Goal: Transaction & Acquisition: Purchase product/service

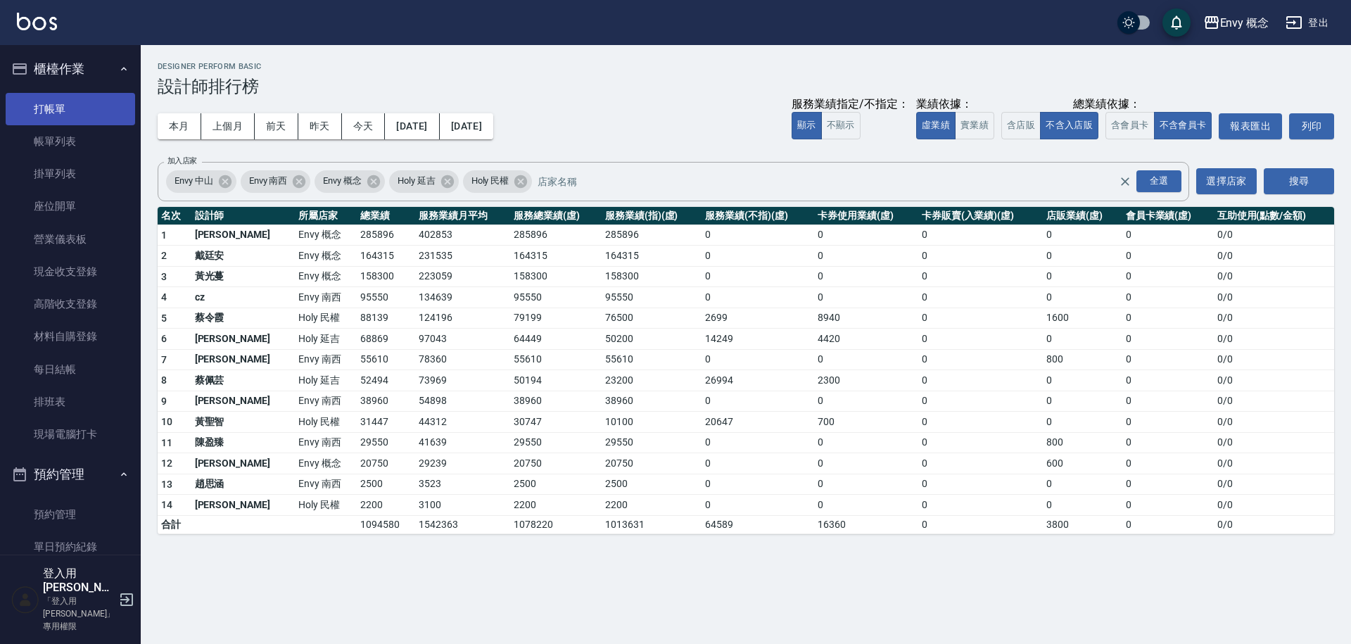
click at [60, 95] on link "打帳單" at bounding box center [71, 109] width 130 height 32
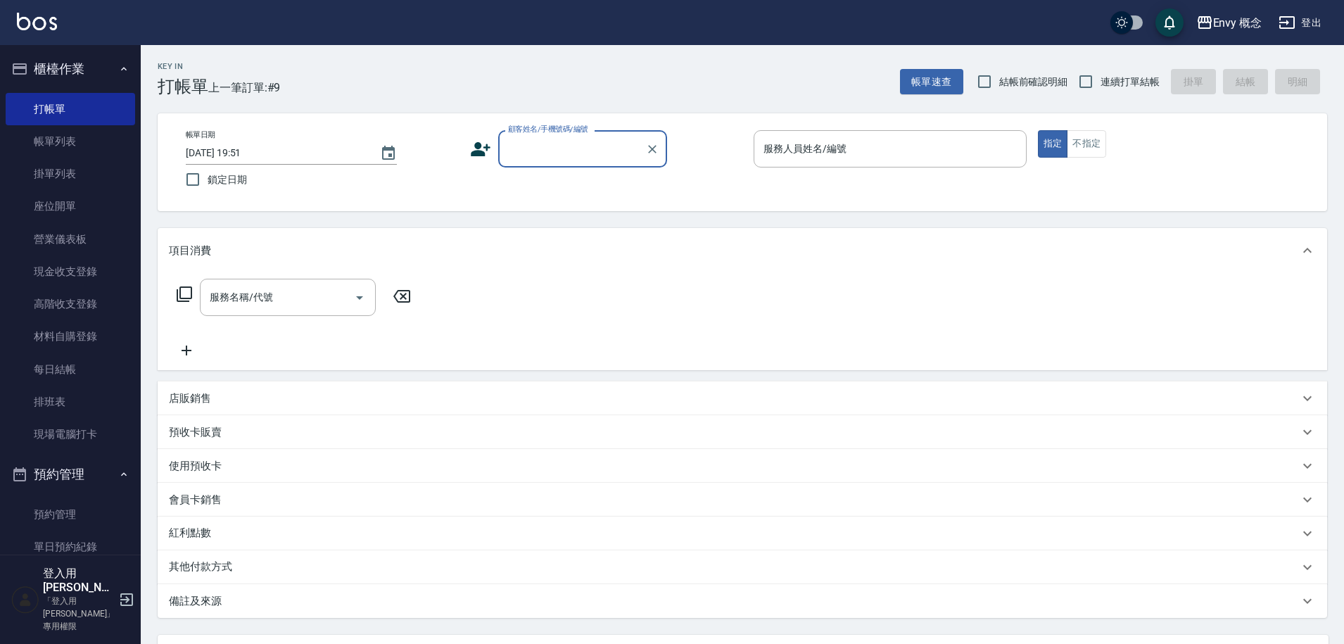
click at [545, 153] on input "顧客姓名/手機號碼/編號" at bounding box center [572, 149] width 135 height 25
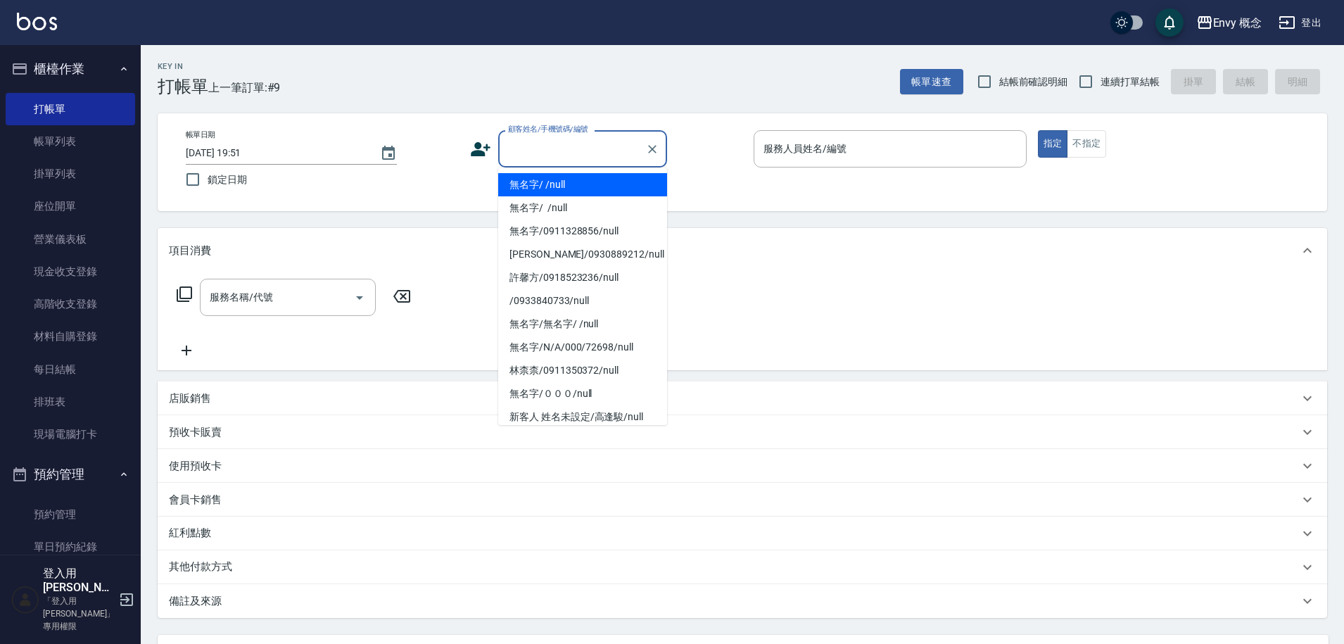
click at [557, 168] on div "帳單日期 2025/08/22 19:51 鎖定日期 顧客姓名/手機號碼/編號 顧客姓名/手機號碼/編號 服務人員姓名/編號 服務人員姓名/編號 指定 不指定" at bounding box center [743, 162] width 1136 height 64
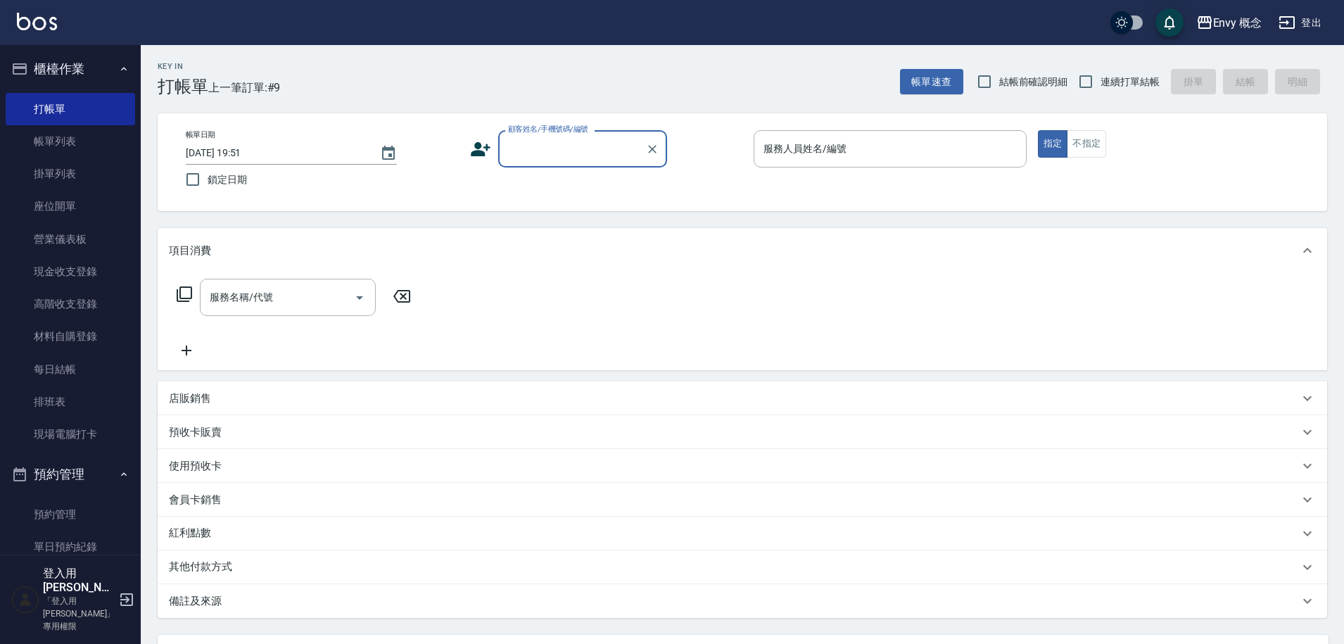
click at [562, 145] on input "顧客姓名/手機號碼/編號" at bounding box center [572, 149] width 135 height 25
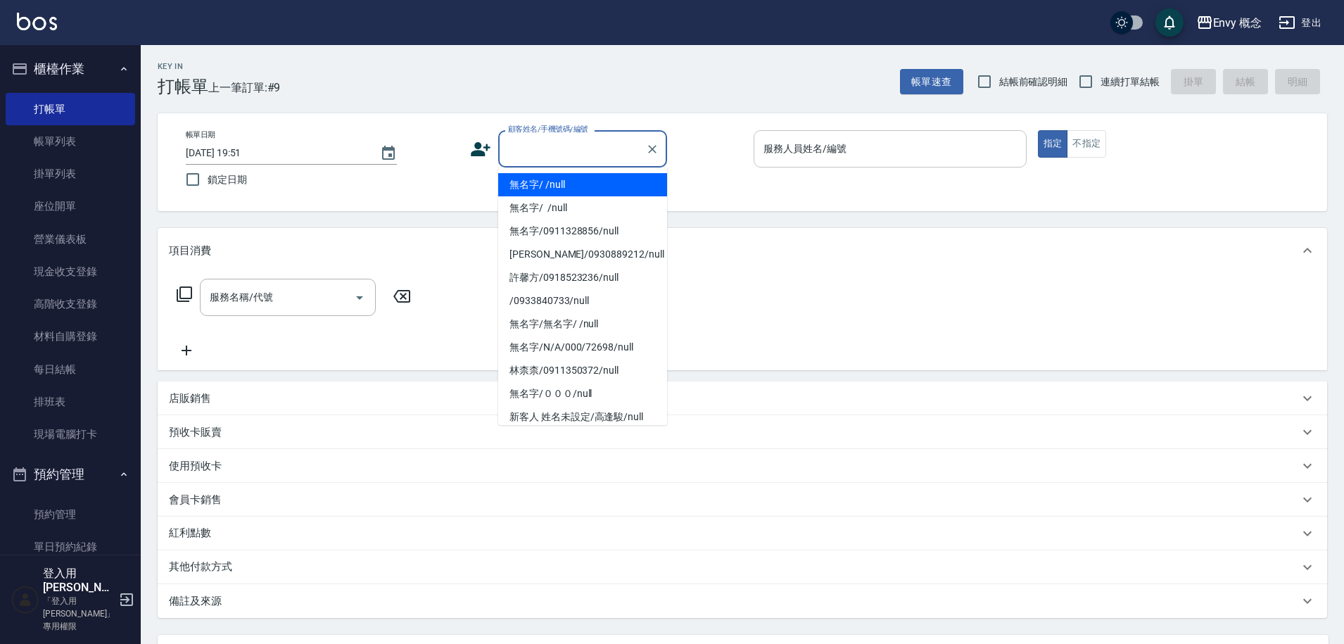
drag, startPoint x: 572, startPoint y: 175, endPoint x: 854, endPoint y: 151, distance: 284.0
click at [572, 176] on li "無名字/ /null" at bounding box center [582, 184] width 169 height 23
type input "無名字/ /null"
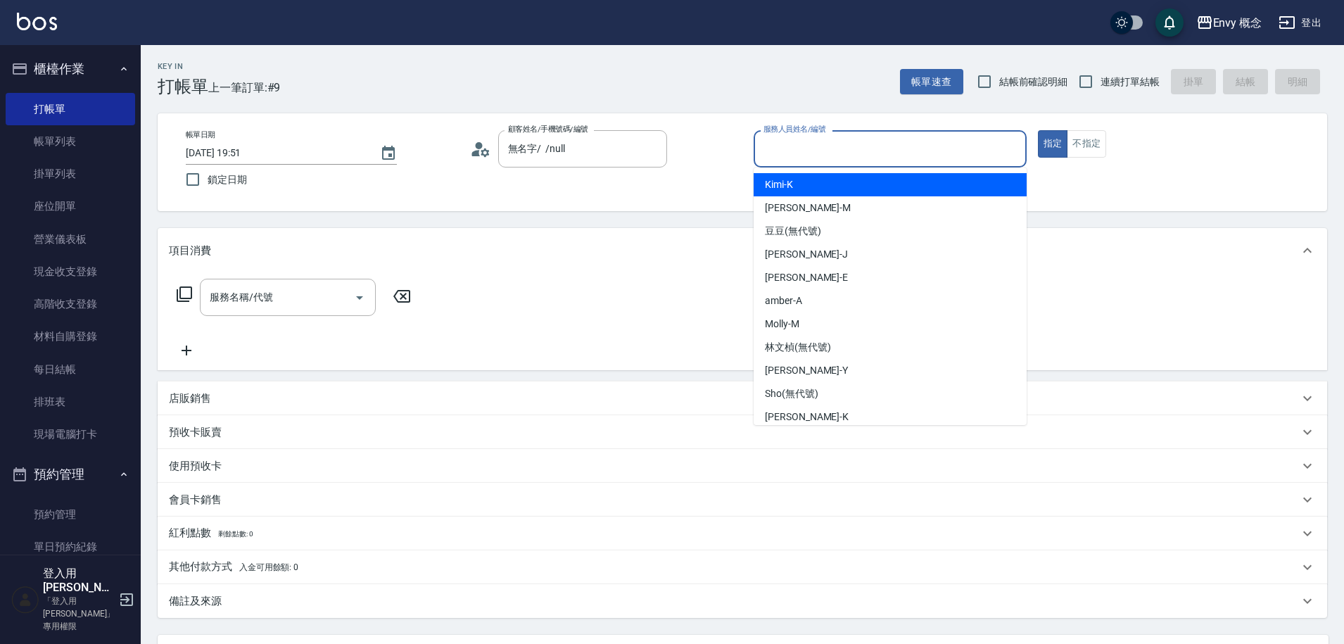
click at [854, 151] on input "服務人員姓名/編號" at bounding box center [890, 149] width 260 height 25
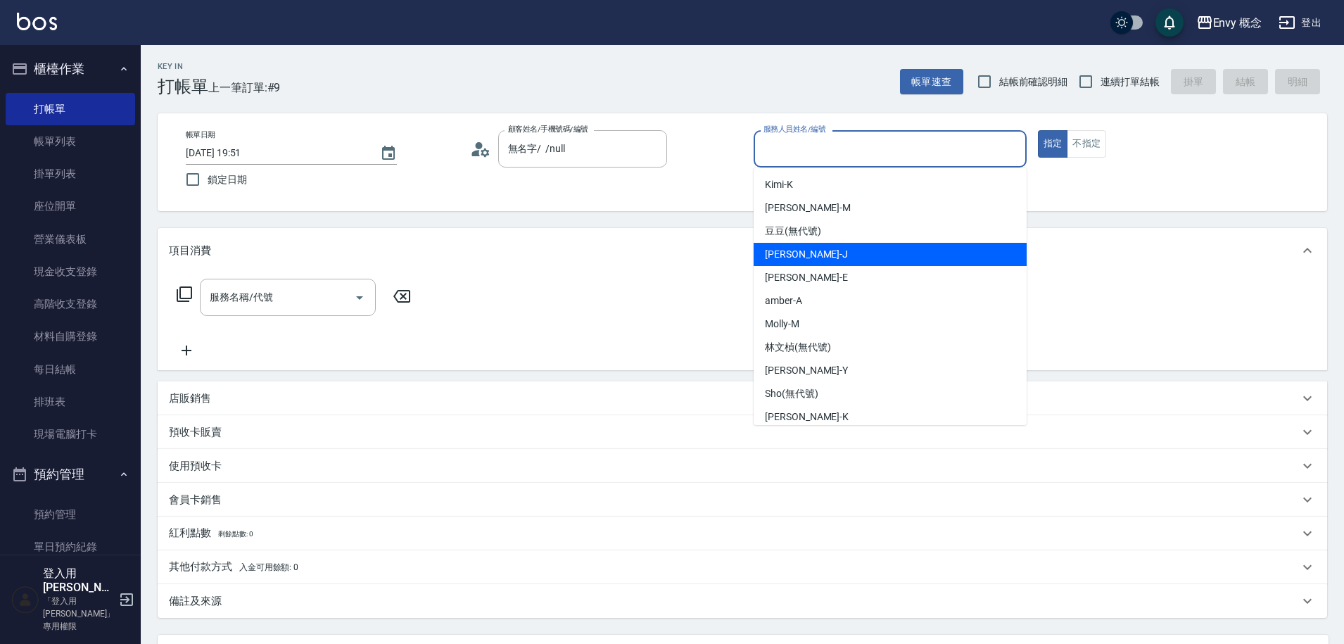
click at [816, 260] on div "[PERSON_NAME]" at bounding box center [890, 254] width 273 height 23
type input "[PERSON_NAME]"
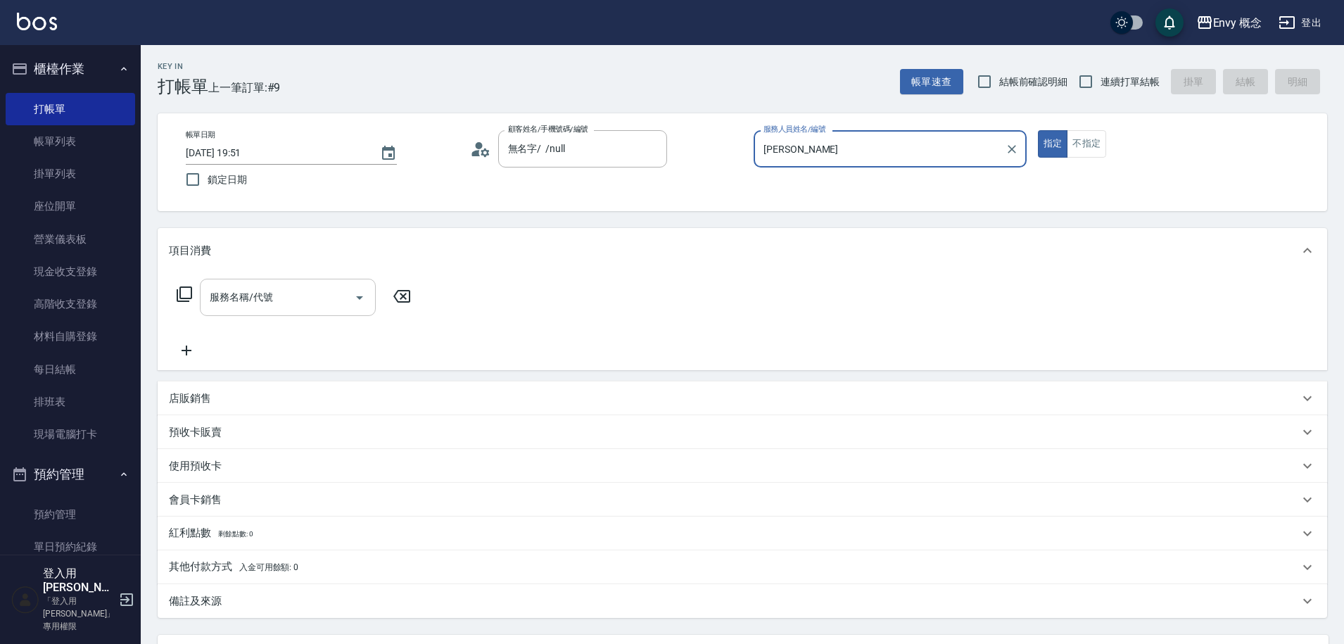
click at [343, 291] on input "服務名稱/代號" at bounding box center [277, 297] width 142 height 25
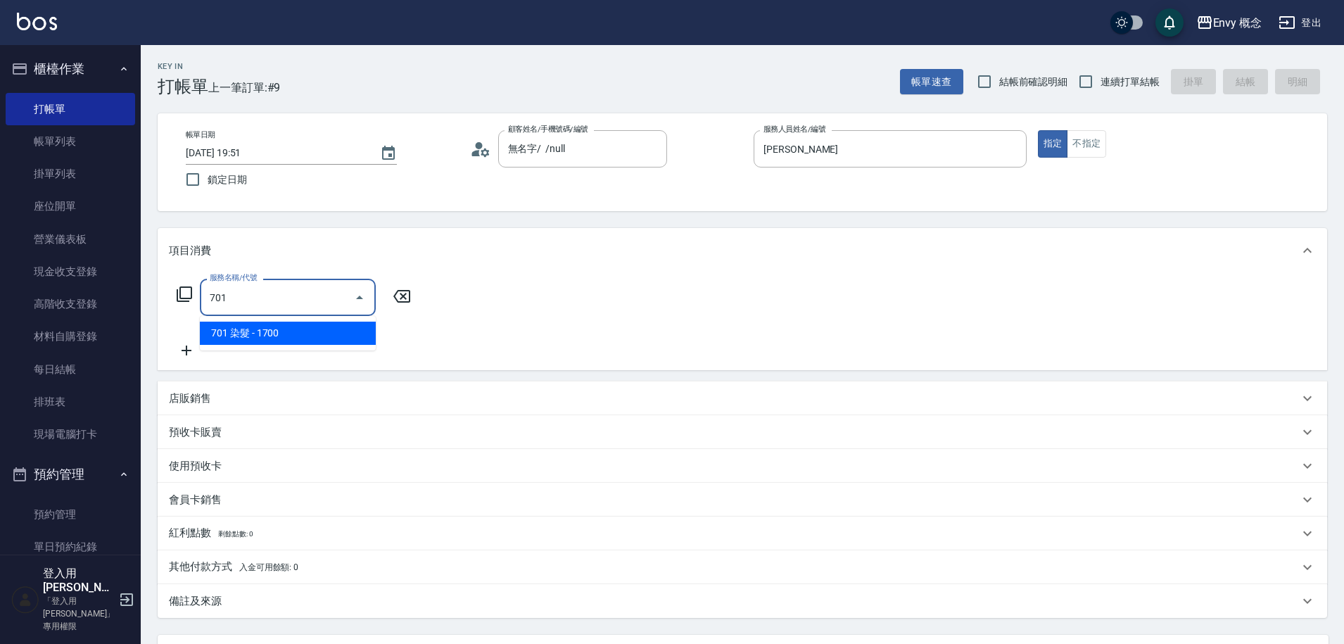
type input "701 染髮(701)"
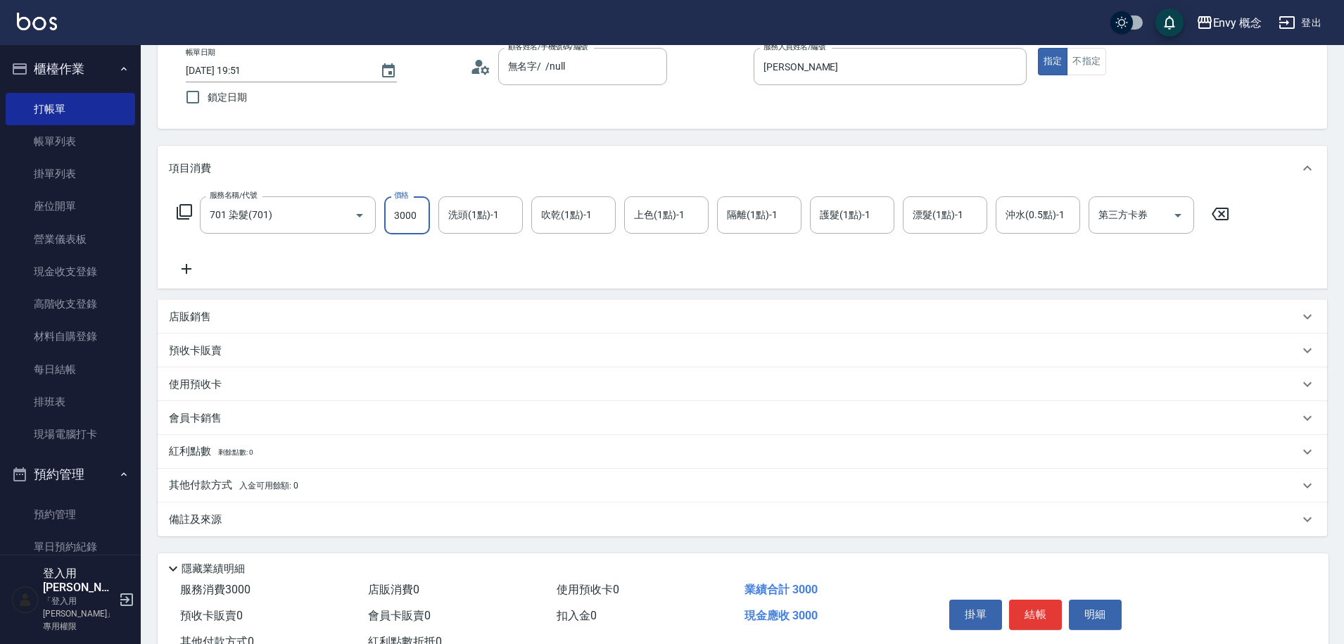
scroll to position [134, 0]
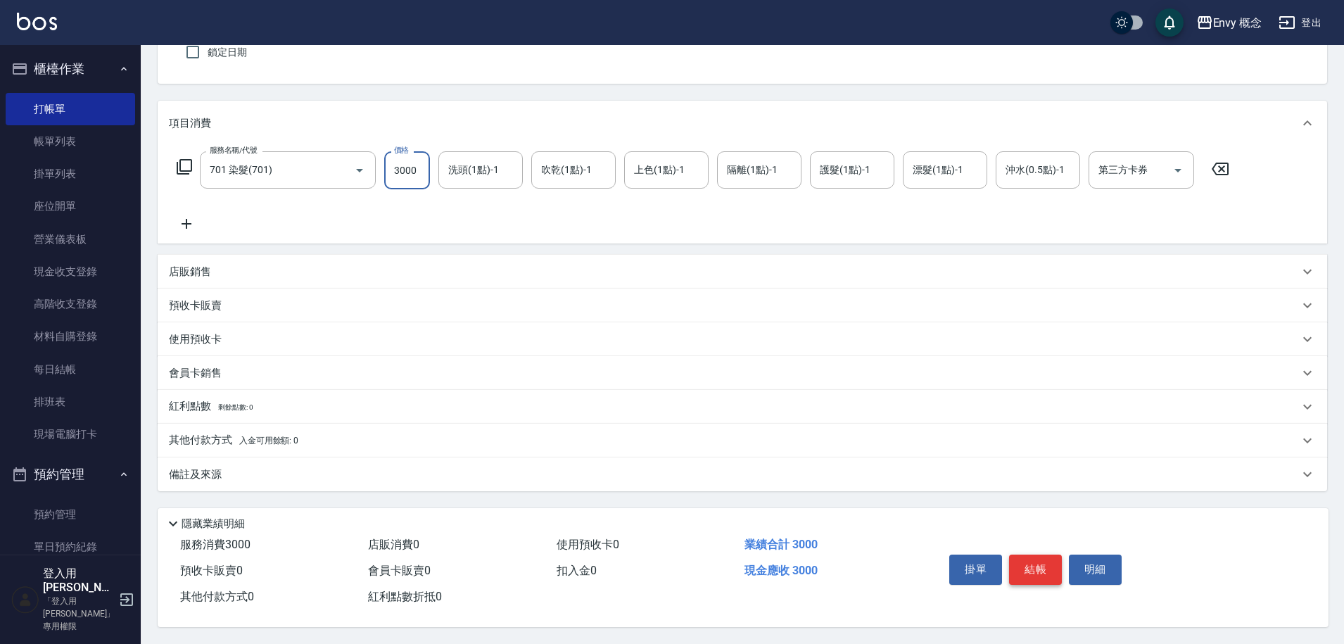
type input "3000"
click at [1018, 555] on button "結帳" at bounding box center [1035, 570] width 53 height 30
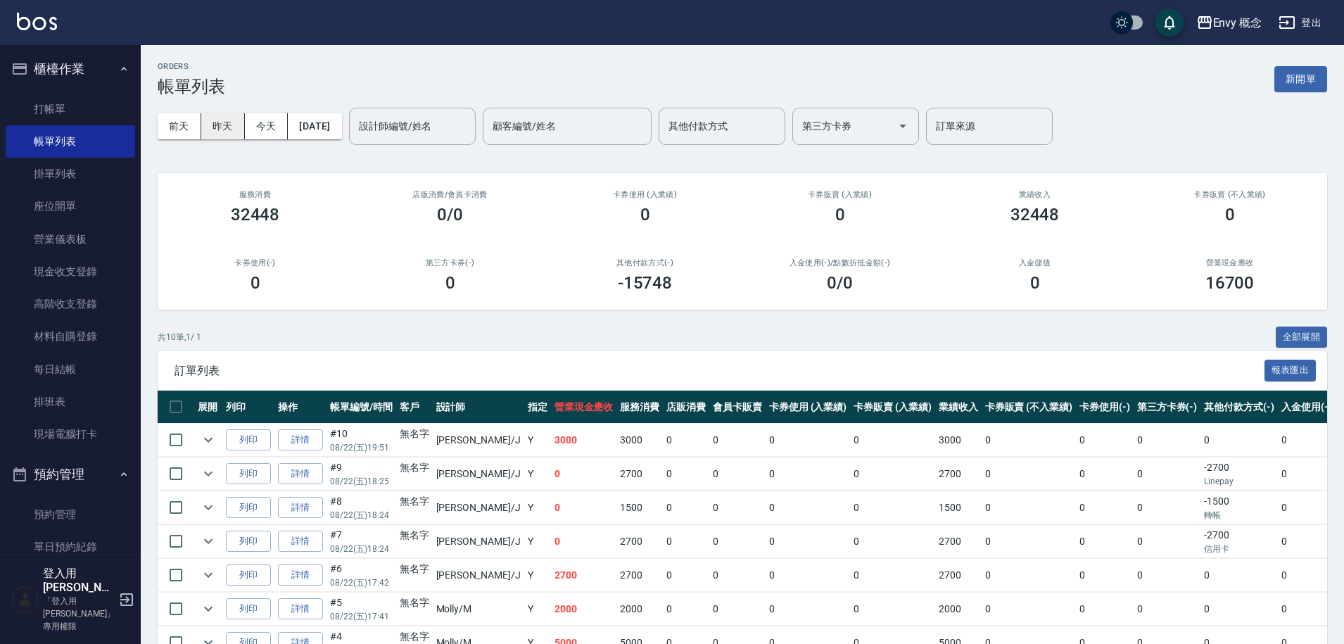
click at [208, 121] on button "昨天" at bounding box center [223, 126] width 44 height 26
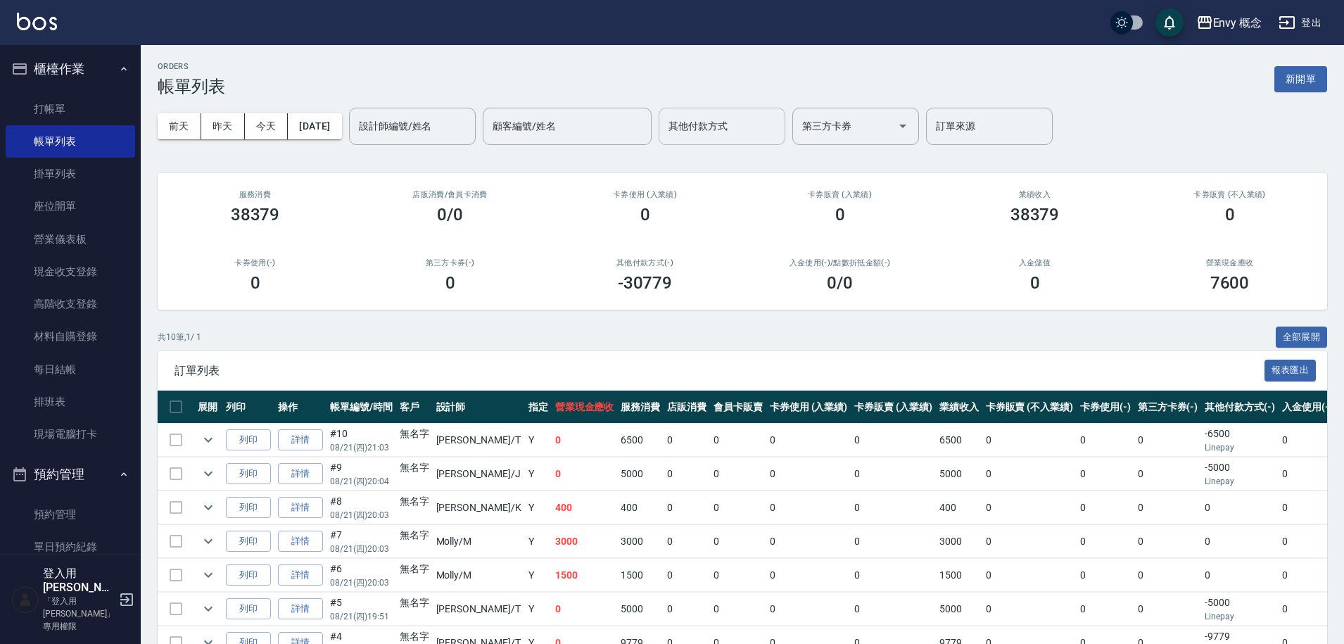
click at [716, 130] on input "其他付款方式" at bounding box center [722, 126] width 114 height 25
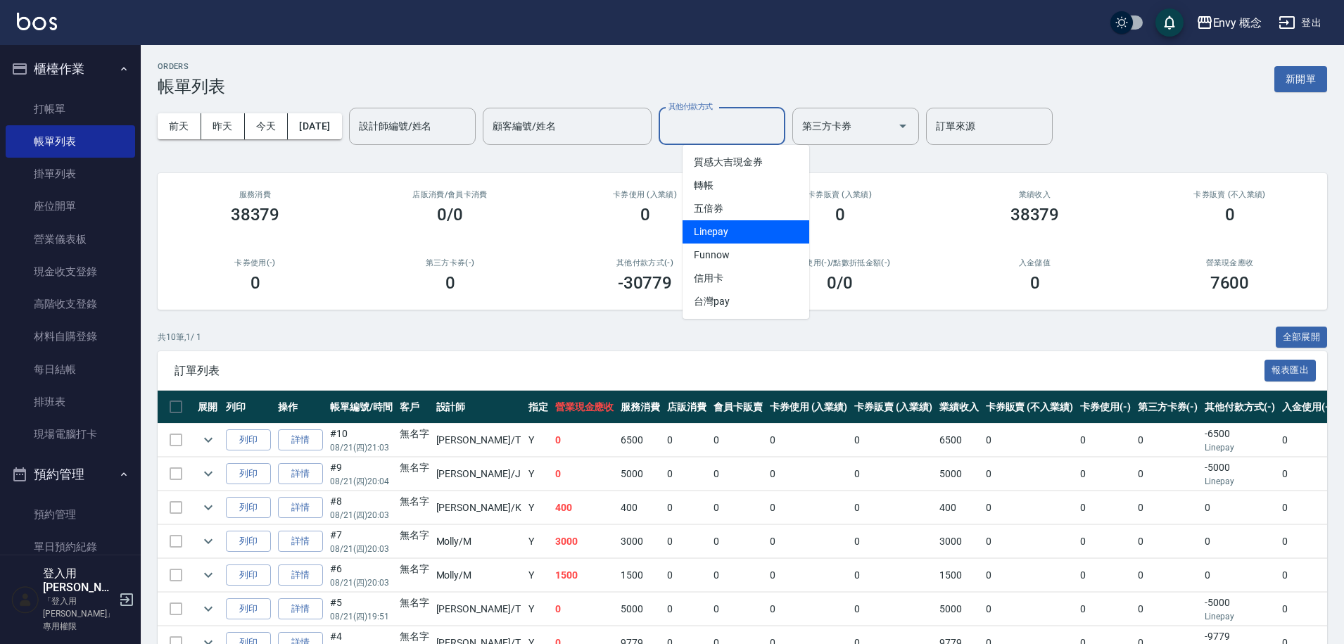
click at [732, 223] on span "Linepay" at bounding box center [746, 231] width 127 height 23
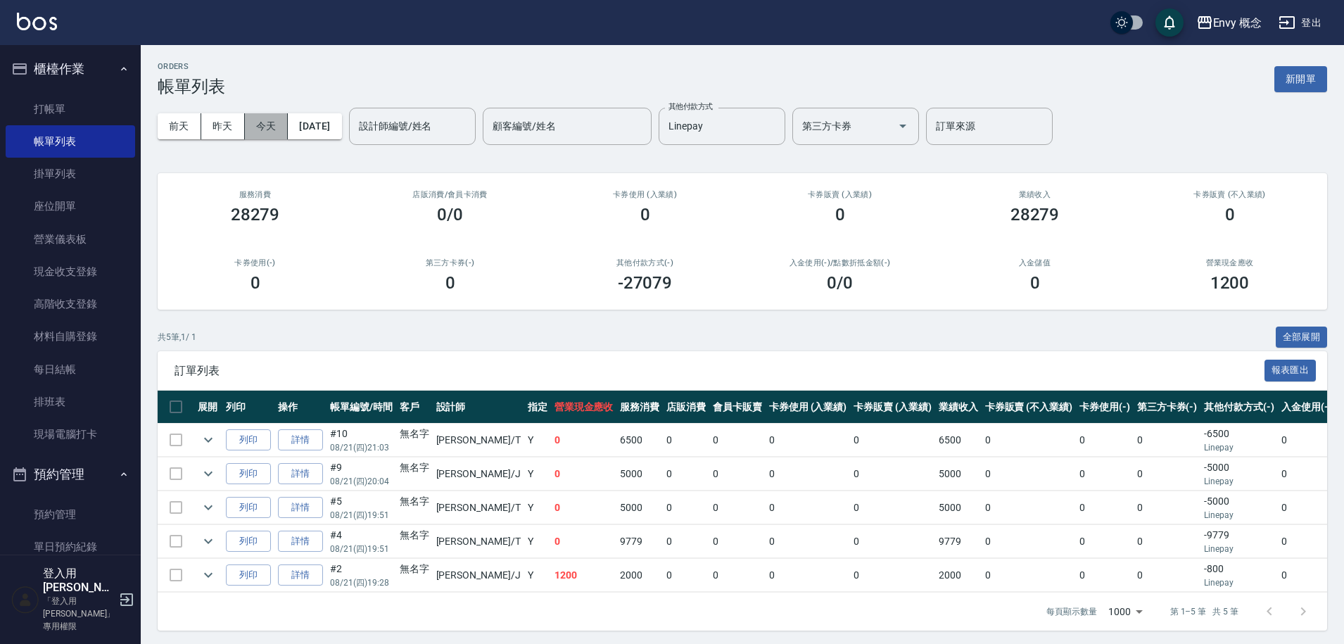
click at [255, 122] on button "今天" at bounding box center [267, 126] width 44 height 26
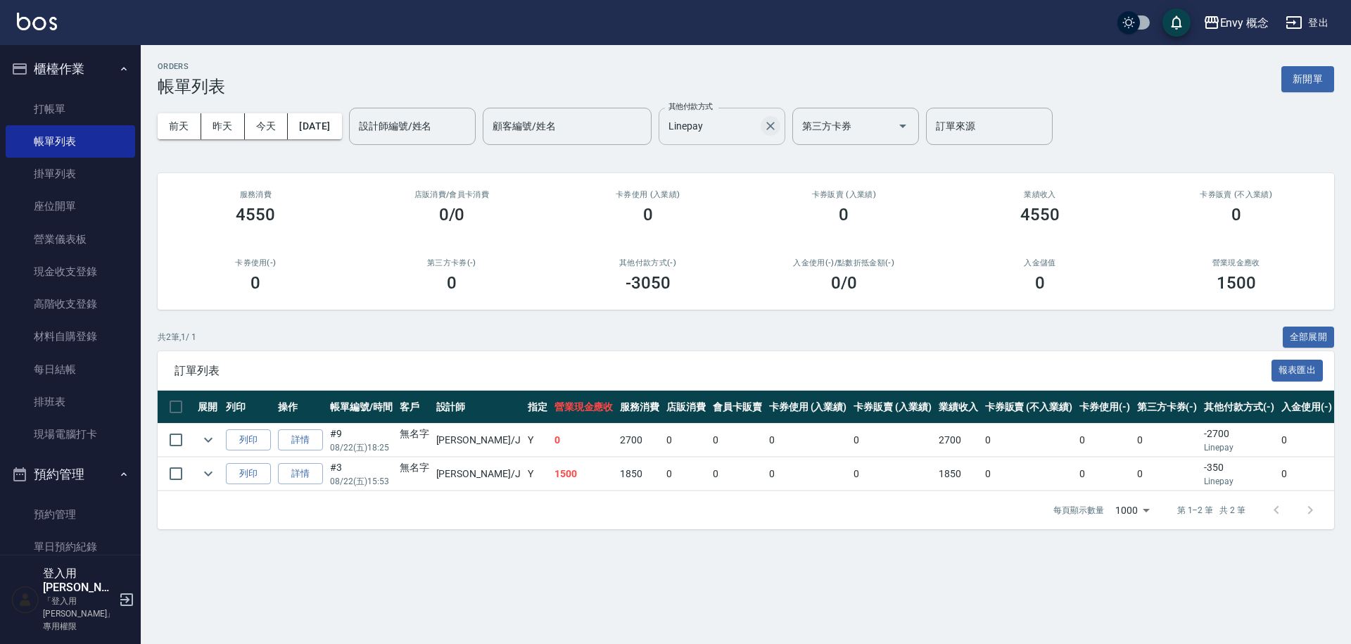
click at [779, 123] on div at bounding box center [770, 126] width 18 height 37
click at [743, 122] on input "Linepay" at bounding box center [711, 126] width 93 height 25
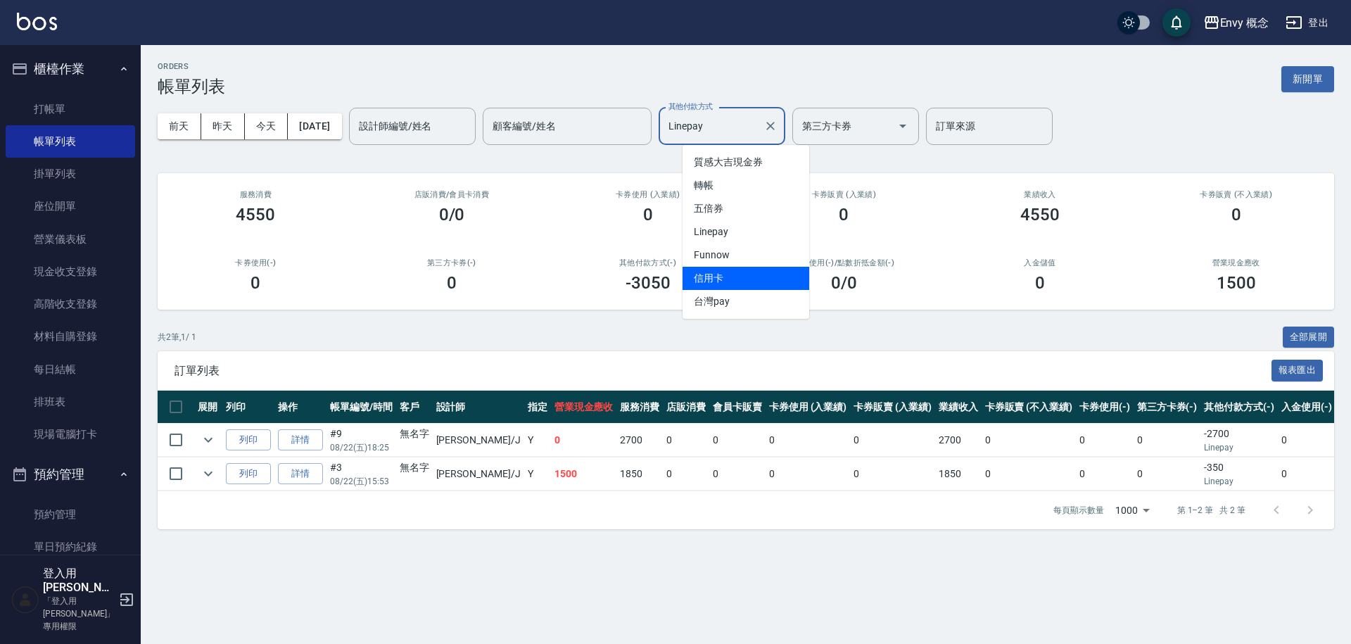
click at [746, 277] on span "信用卡" at bounding box center [746, 278] width 127 height 23
type input "信用卡"
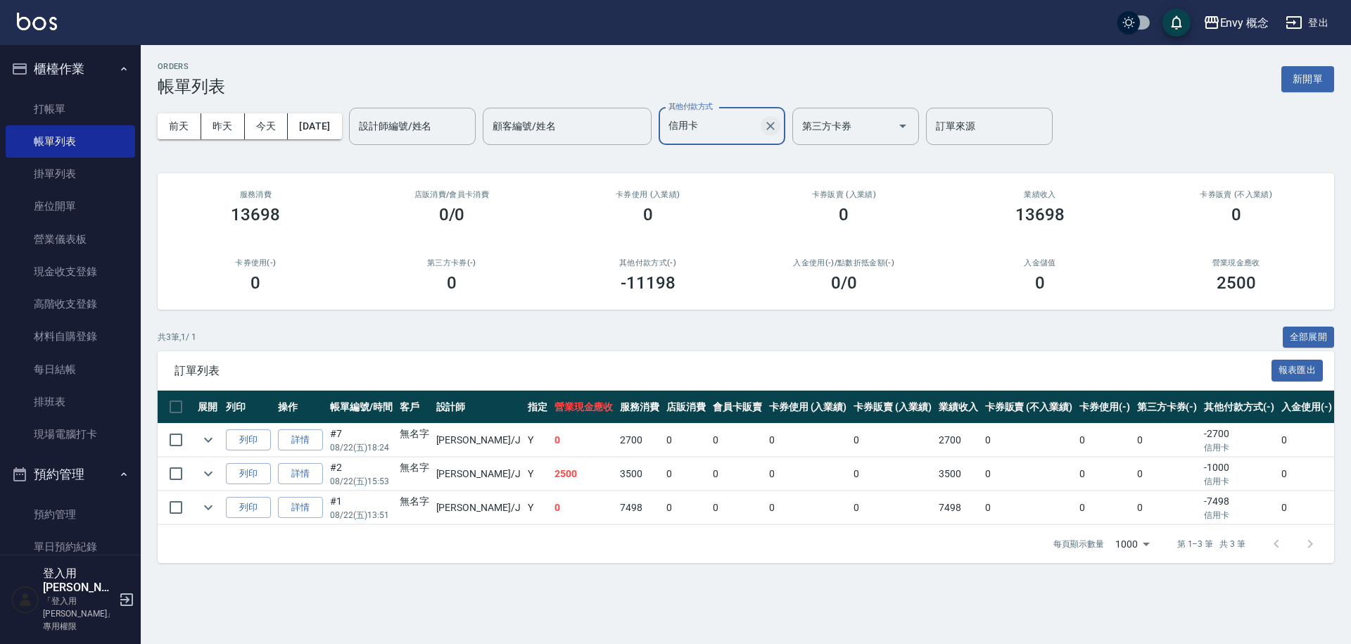
click at [778, 131] on icon "Clear" at bounding box center [771, 126] width 14 height 14
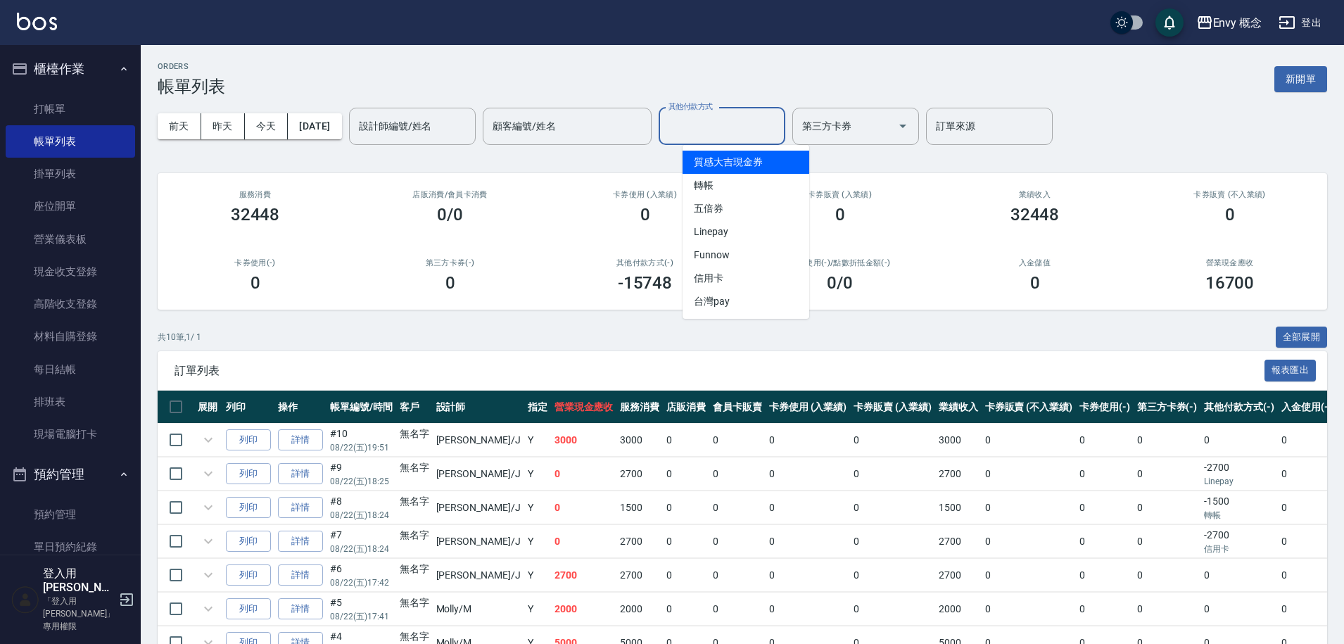
click at [757, 130] on input "其他付款方式" at bounding box center [722, 126] width 114 height 25
click at [747, 191] on span "轉帳" at bounding box center [746, 185] width 127 height 23
type input "轉帳"
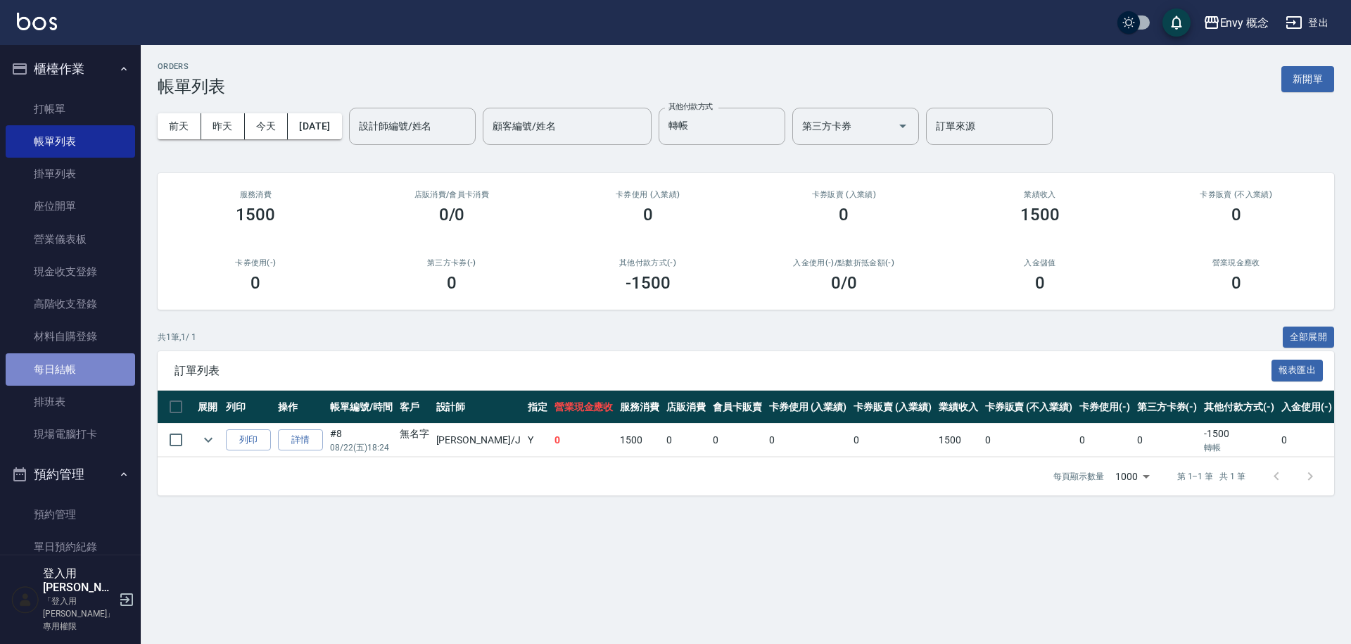
click at [77, 372] on link "每日結帳" at bounding box center [71, 369] width 130 height 32
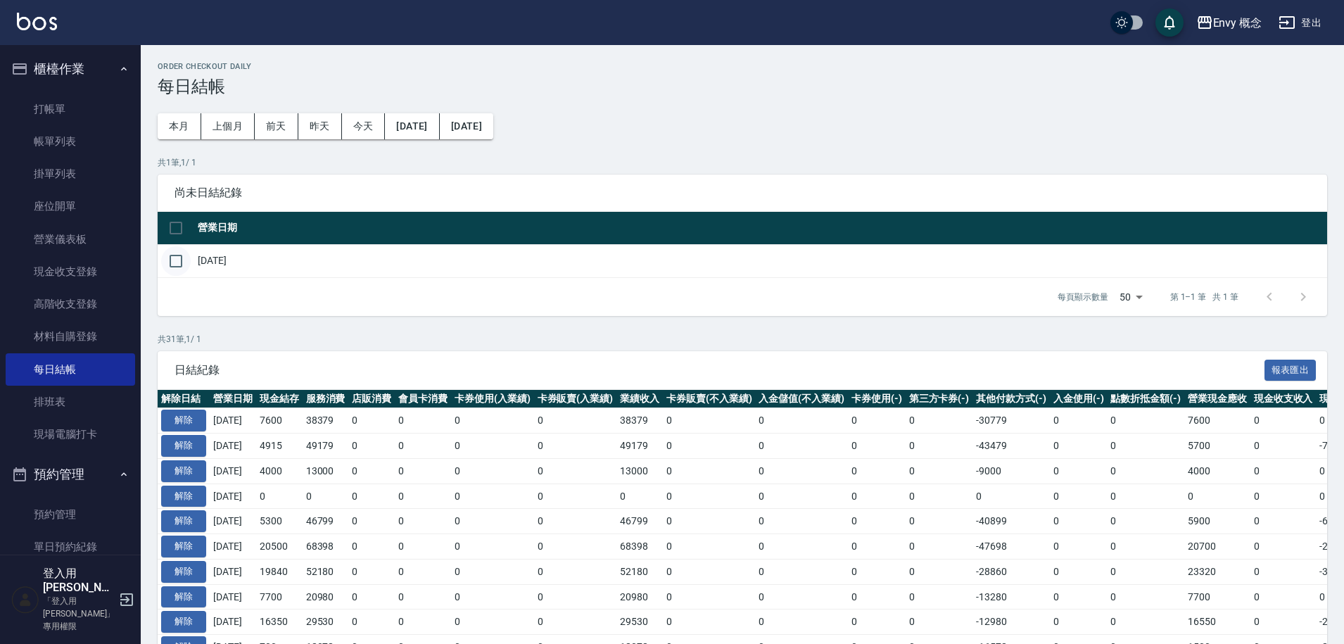
click at [179, 260] on input "checkbox" at bounding box center [176, 261] width 30 height 30
checkbox input "true"
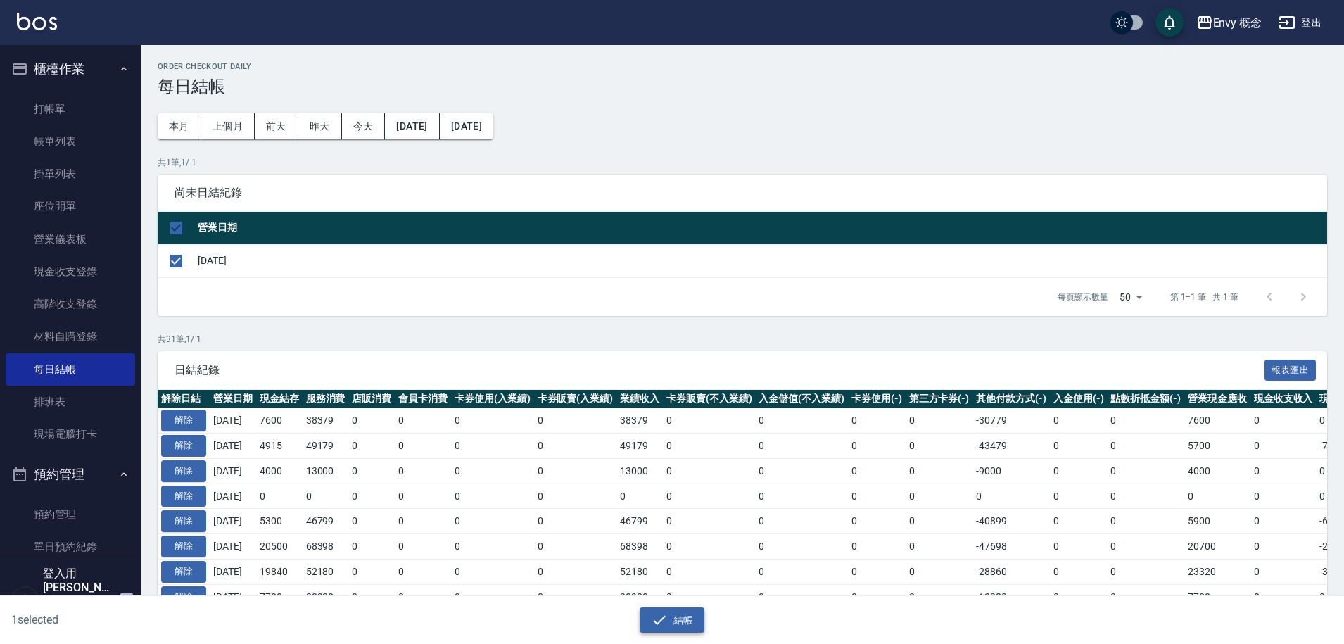
click at [640, 619] on button "結帳" at bounding box center [672, 620] width 65 height 26
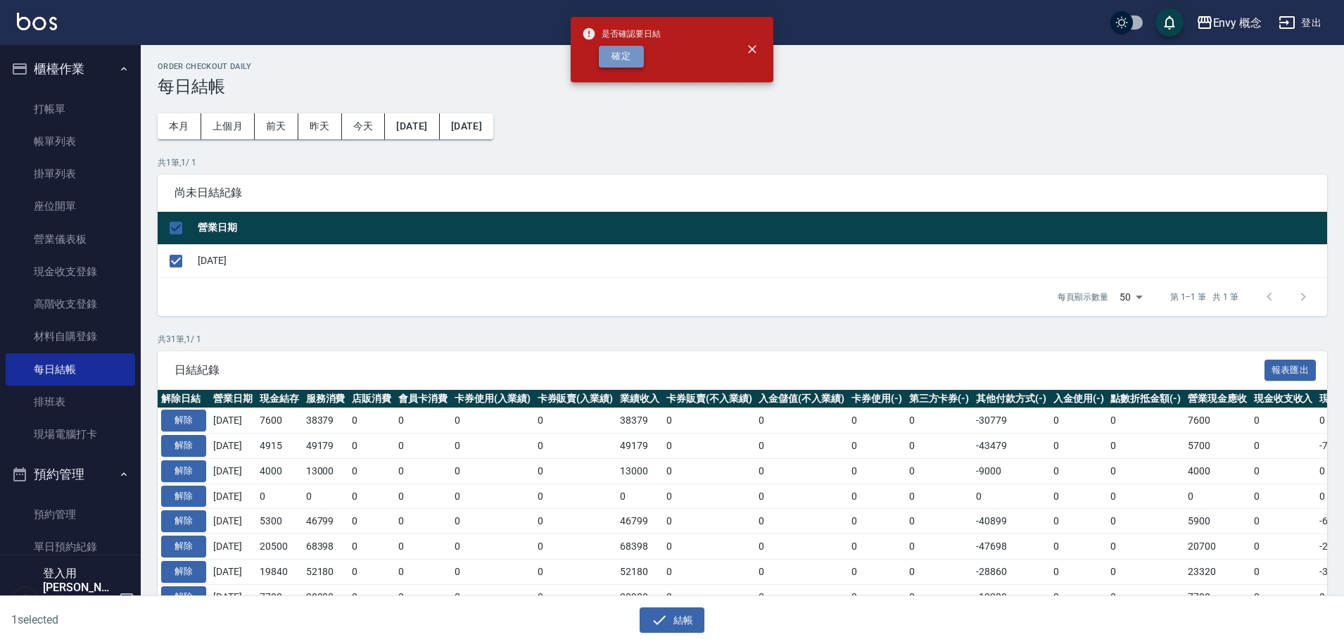
click at [623, 56] on button "確定" at bounding box center [621, 57] width 45 height 22
checkbox input "false"
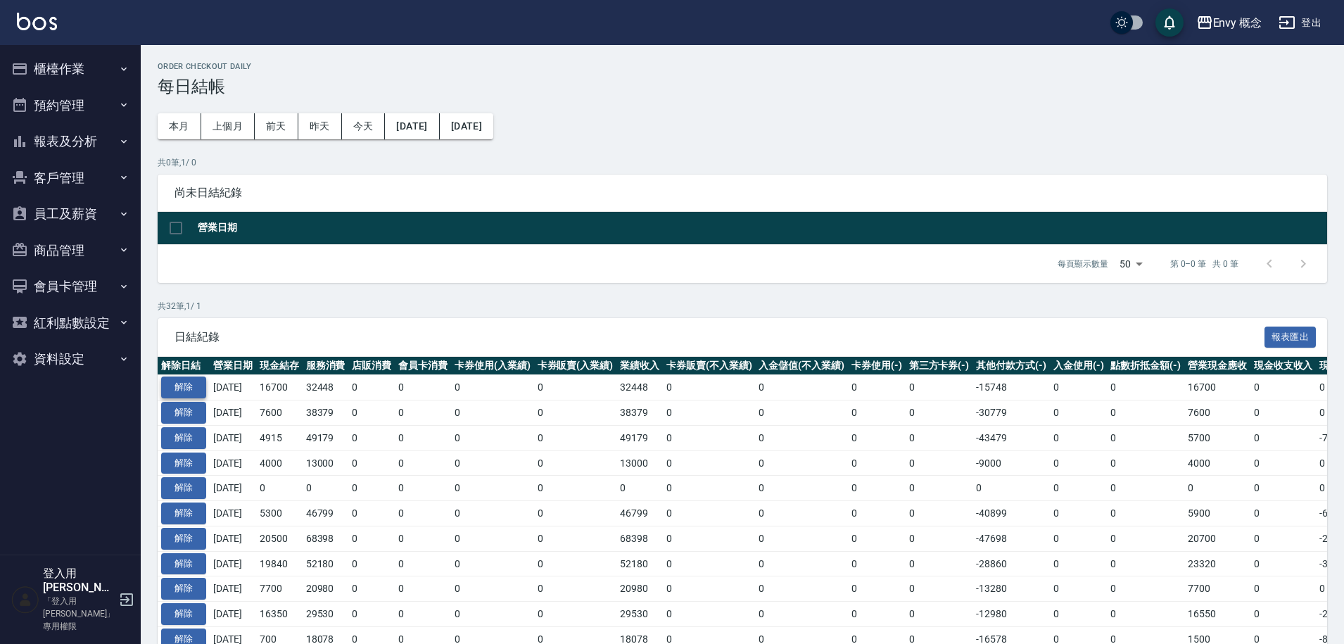
click at [196, 385] on button "解除" at bounding box center [183, 388] width 45 height 22
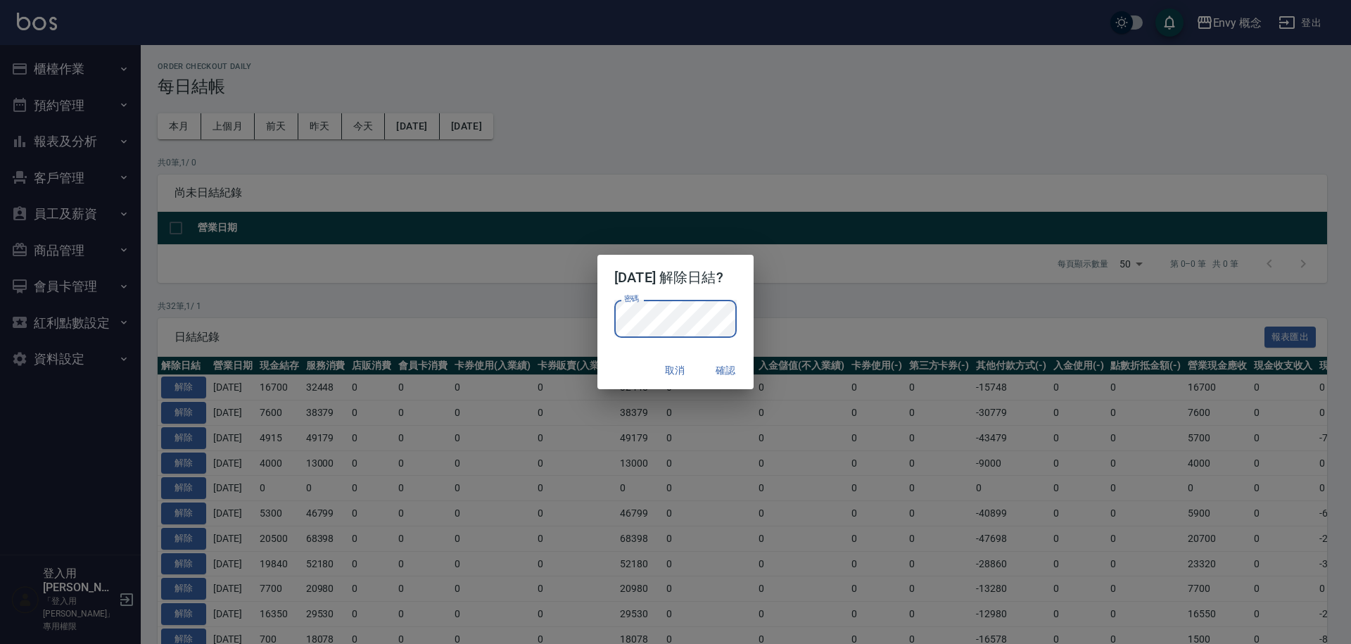
click at [730, 373] on button "確認" at bounding box center [725, 371] width 45 height 26
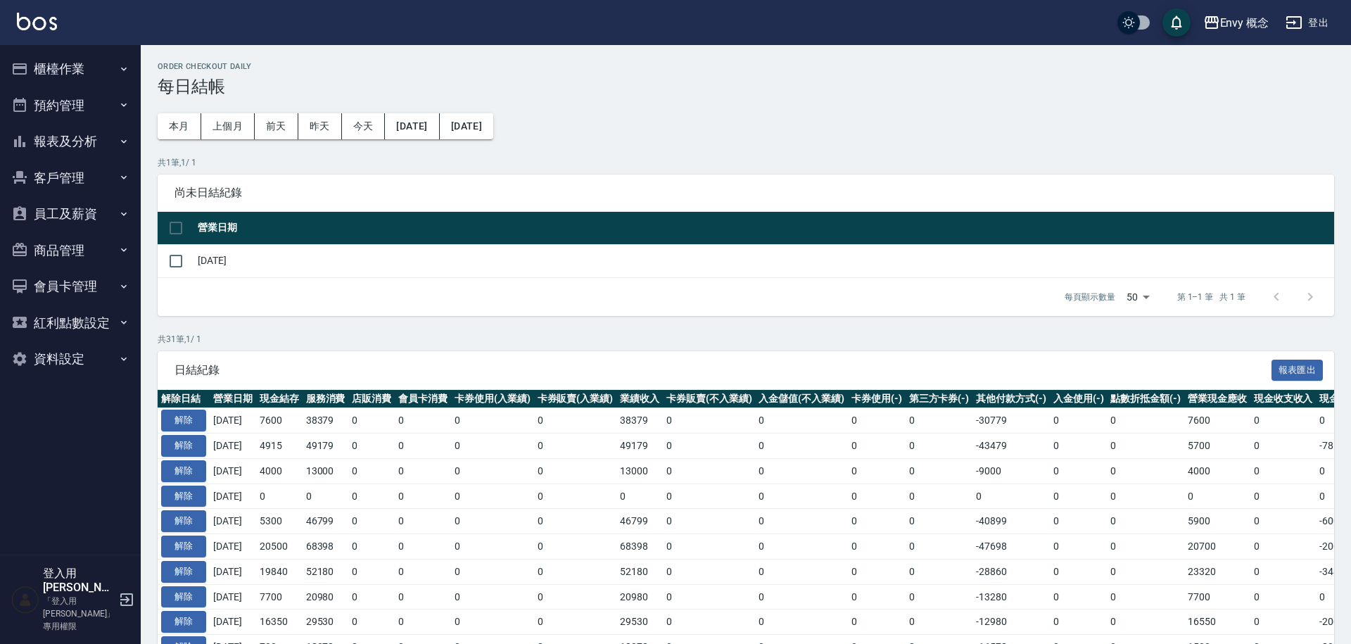
click at [62, 64] on button "櫃檯作業" at bounding box center [71, 69] width 130 height 37
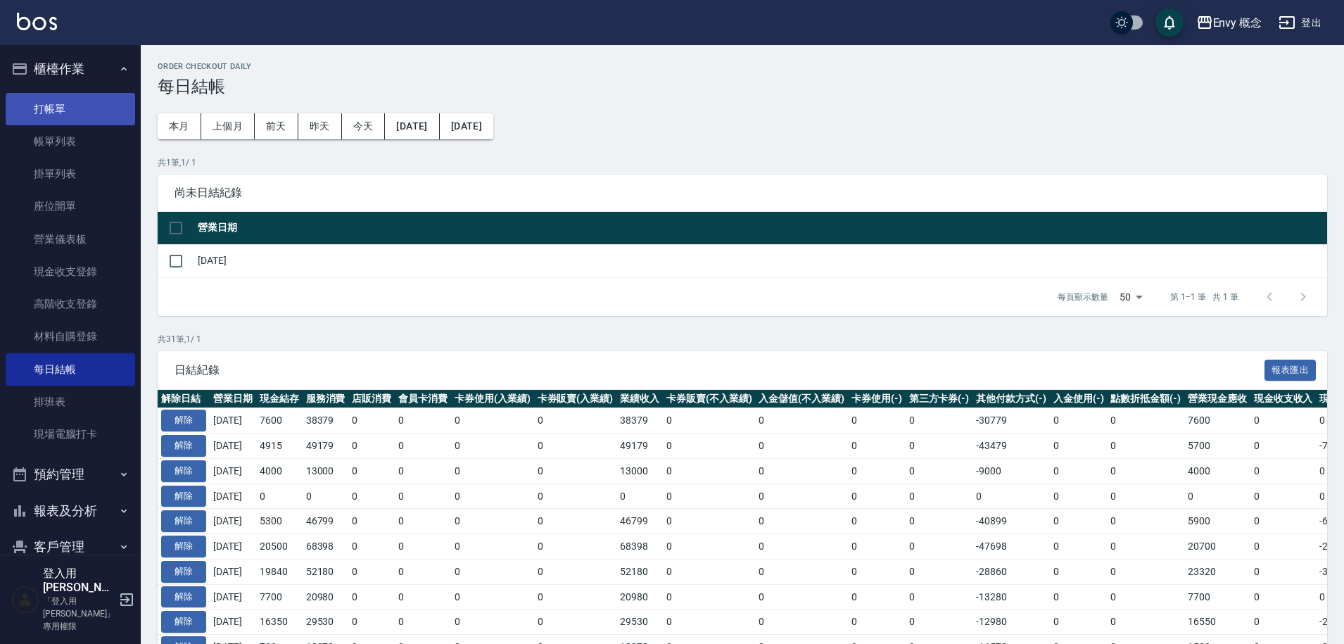
click at [77, 120] on link "打帳單" at bounding box center [71, 109] width 130 height 32
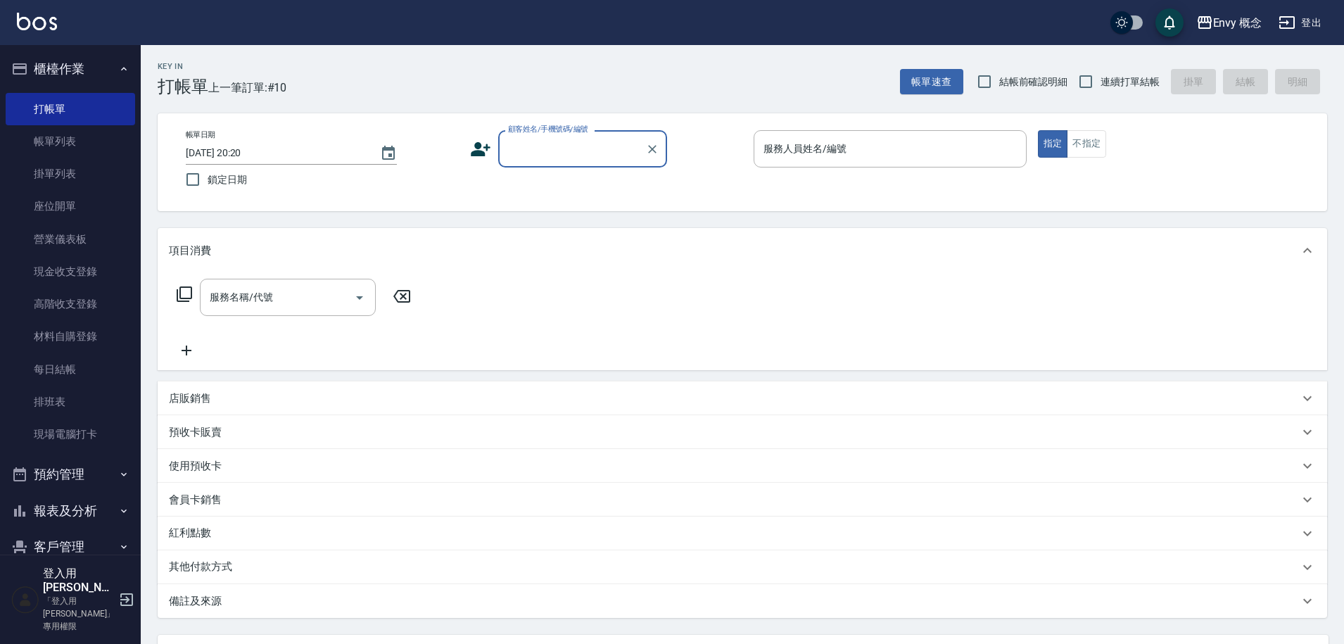
click at [576, 148] on input "顧客姓名/手機號碼/編號" at bounding box center [572, 149] width 135 height 25
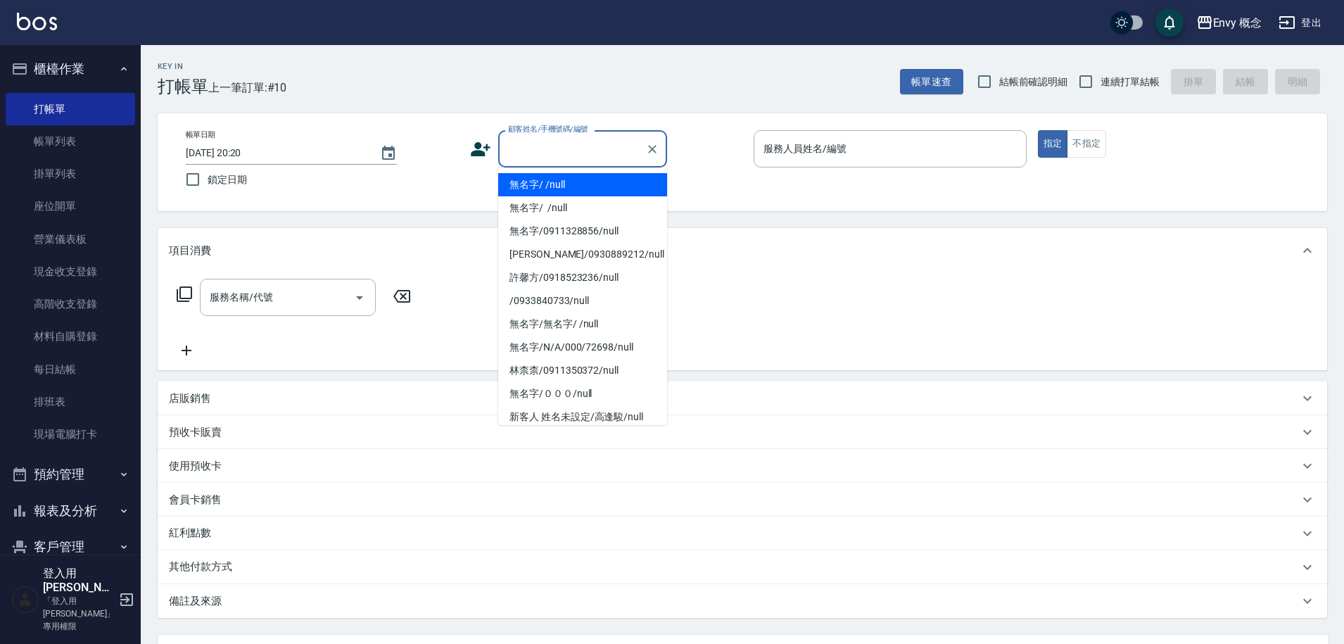
click at [595, 186] on li "無名字/ /null" at bounding box center [582, 184] width 169 height 23
type input "無名字/ /null"
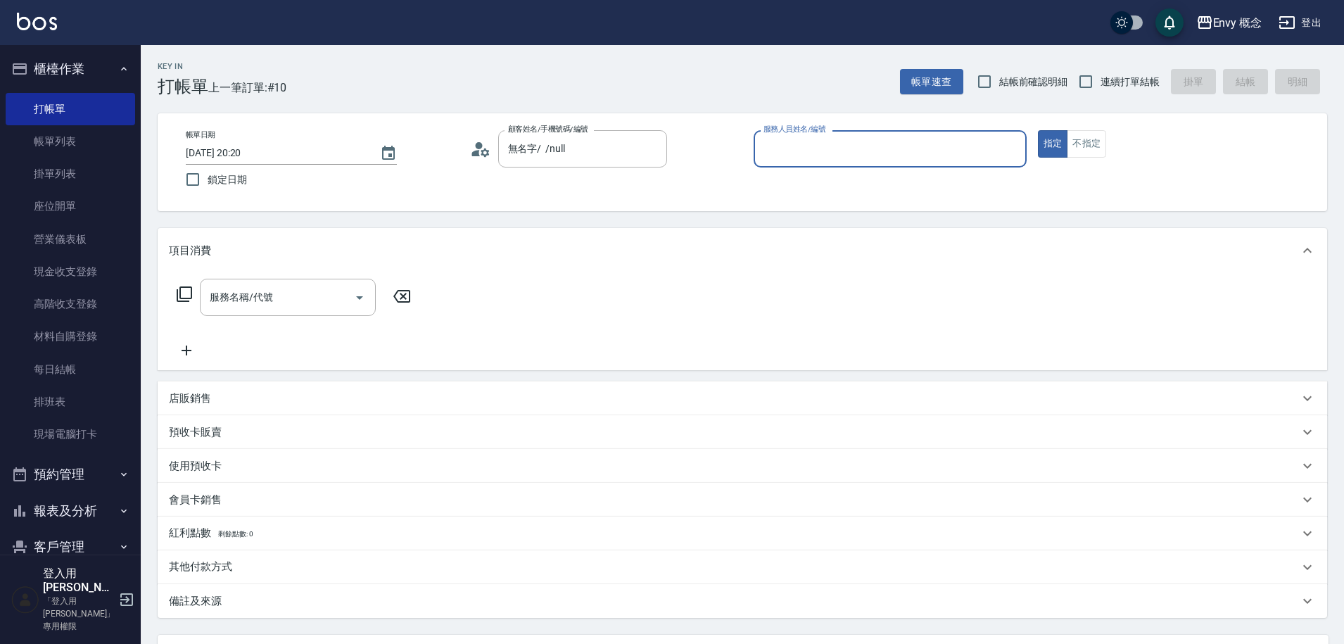
click at [859, 144] on input "服務人員姓名/編號" at bounding box center [890, 149] width 260 height 25
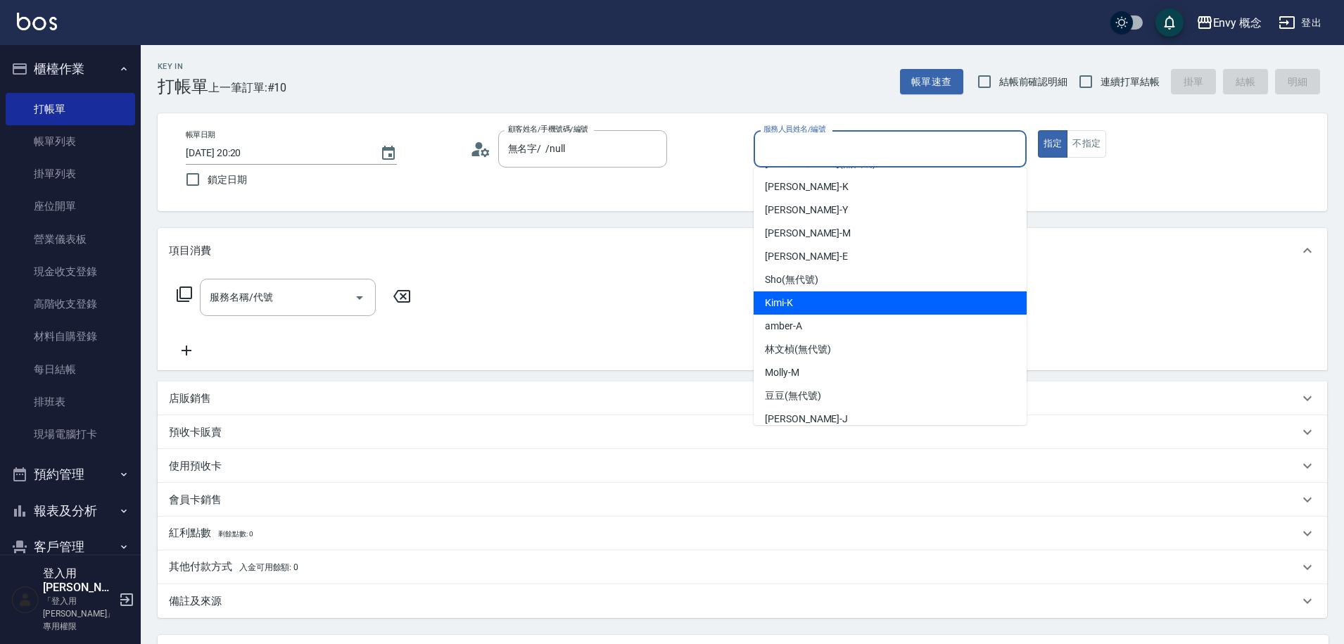
scroll to position [70, 0]
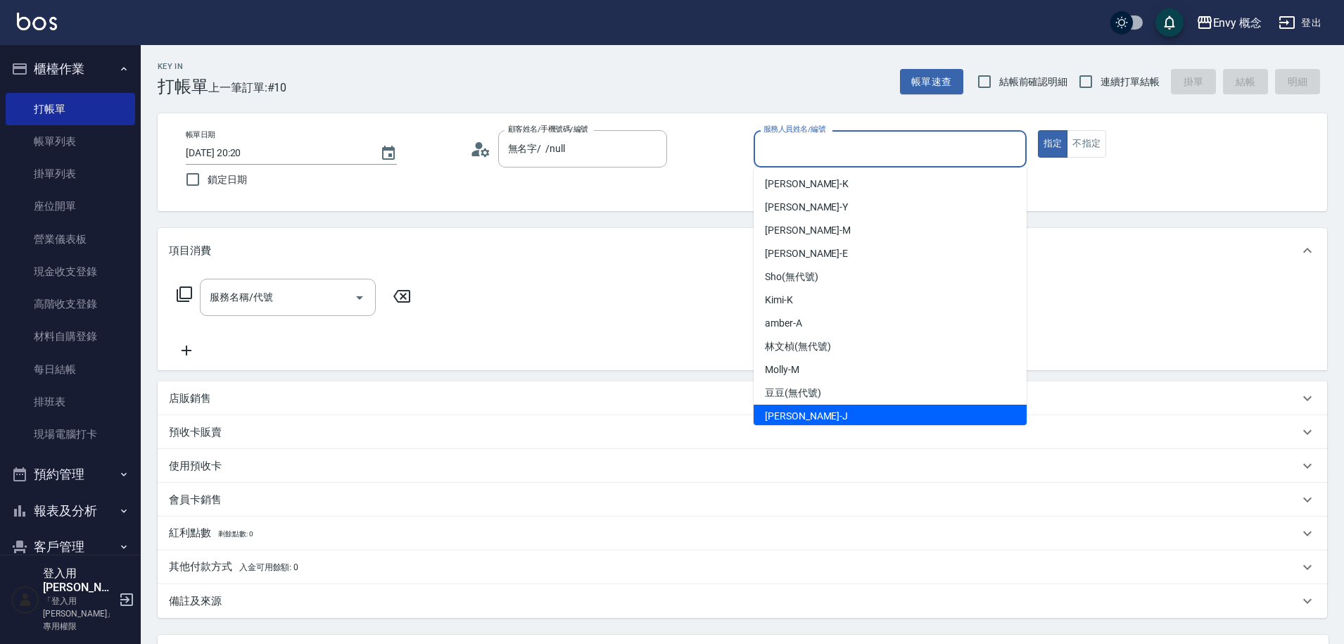
click at [827, 413] on div "[PERSON_NAME]" at bounding box center [890, 416] width 273 height 23
type input "[PERSON_NAME]"
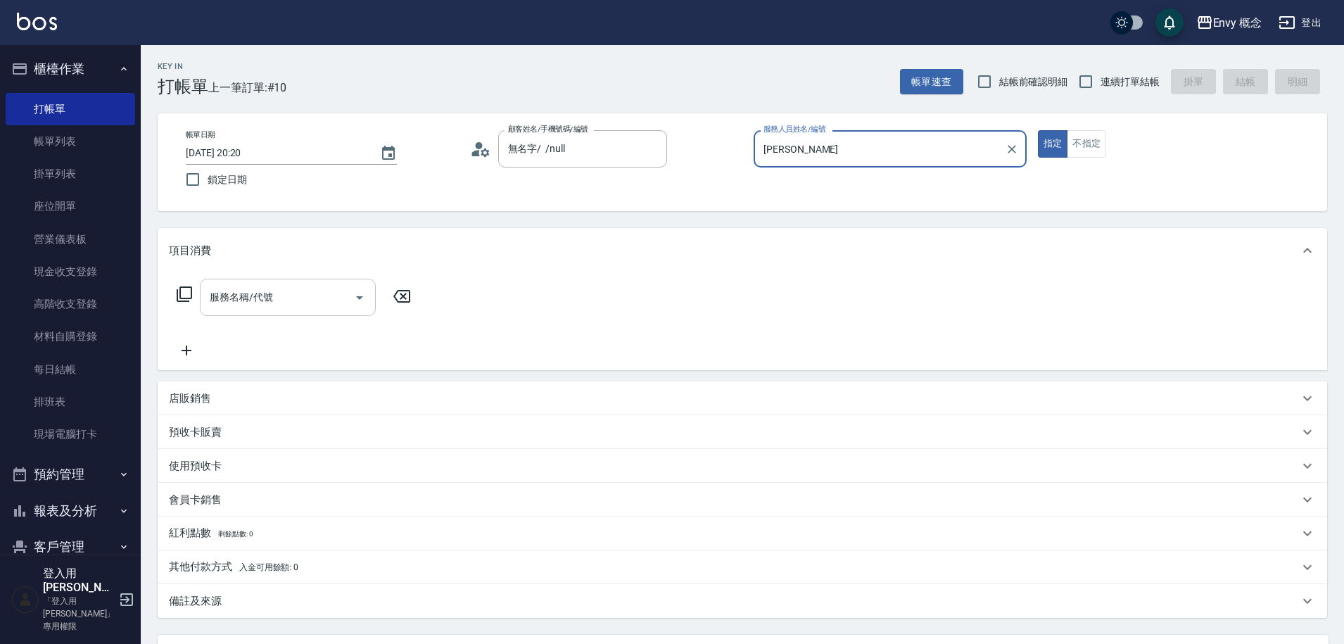
click at [332, 289] on input "服務名稱/代號" at bounding box center [277, 297] width 142 height 25
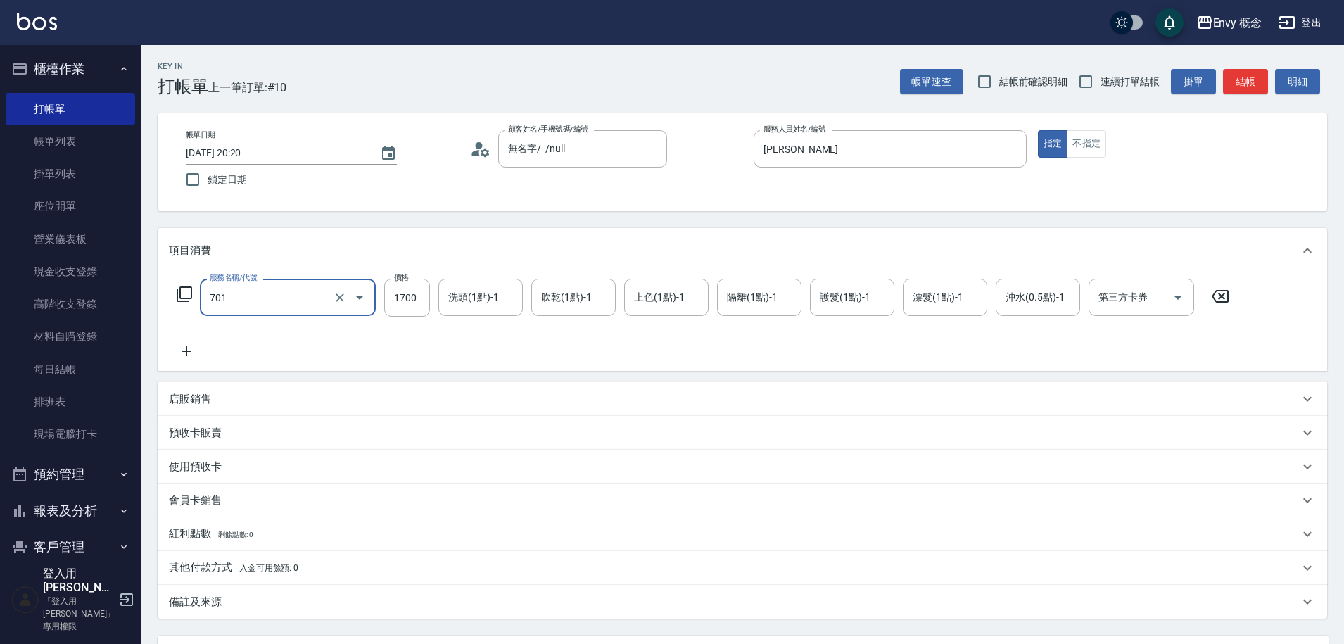
type input "701 染髮(701)"
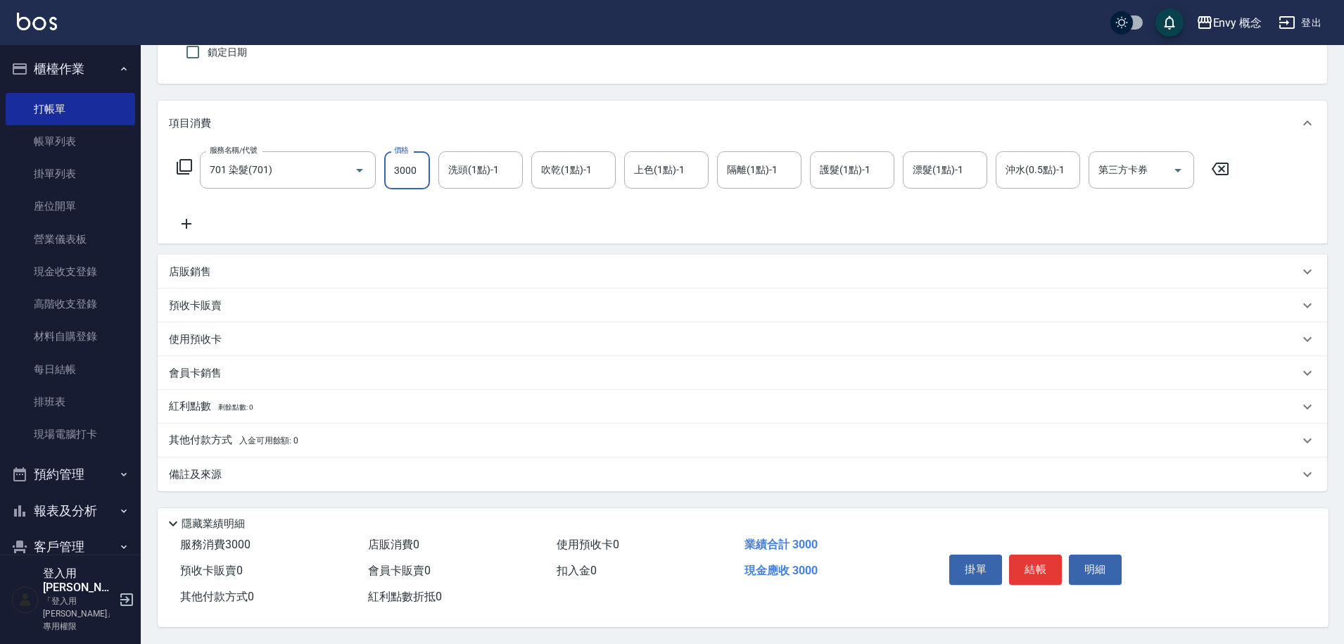
type input "3000"
click at [222, 438] on p "其他付款方式 入金可用餘額: 0" at bounding box center [234, 440] width 130 height 15
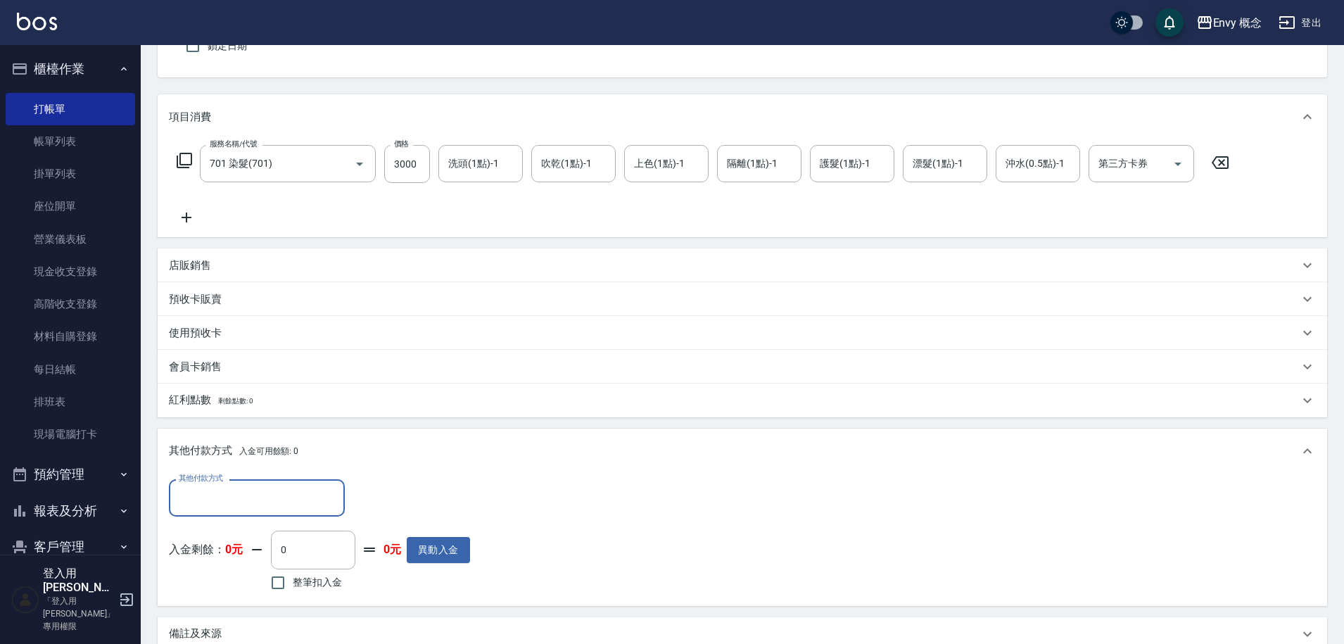
scroll to position [0, 0]
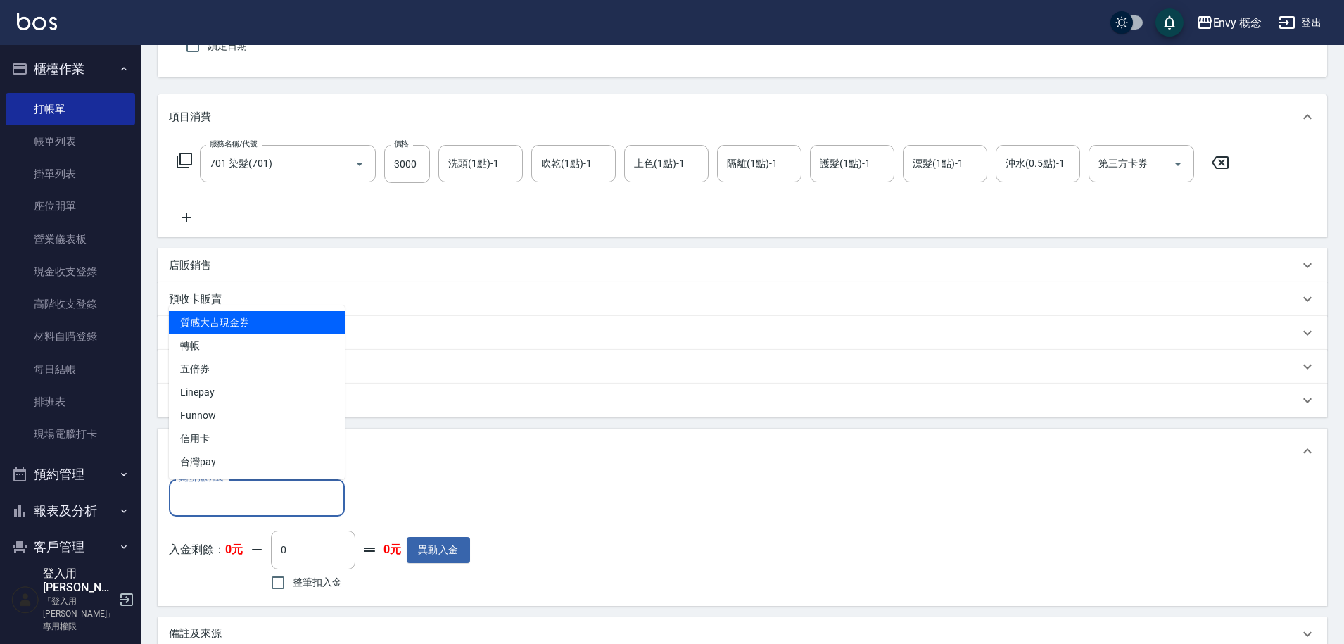
click at [258, 503] on input "其他付款方式" at bounding box center [256, 498] width 163 height 25
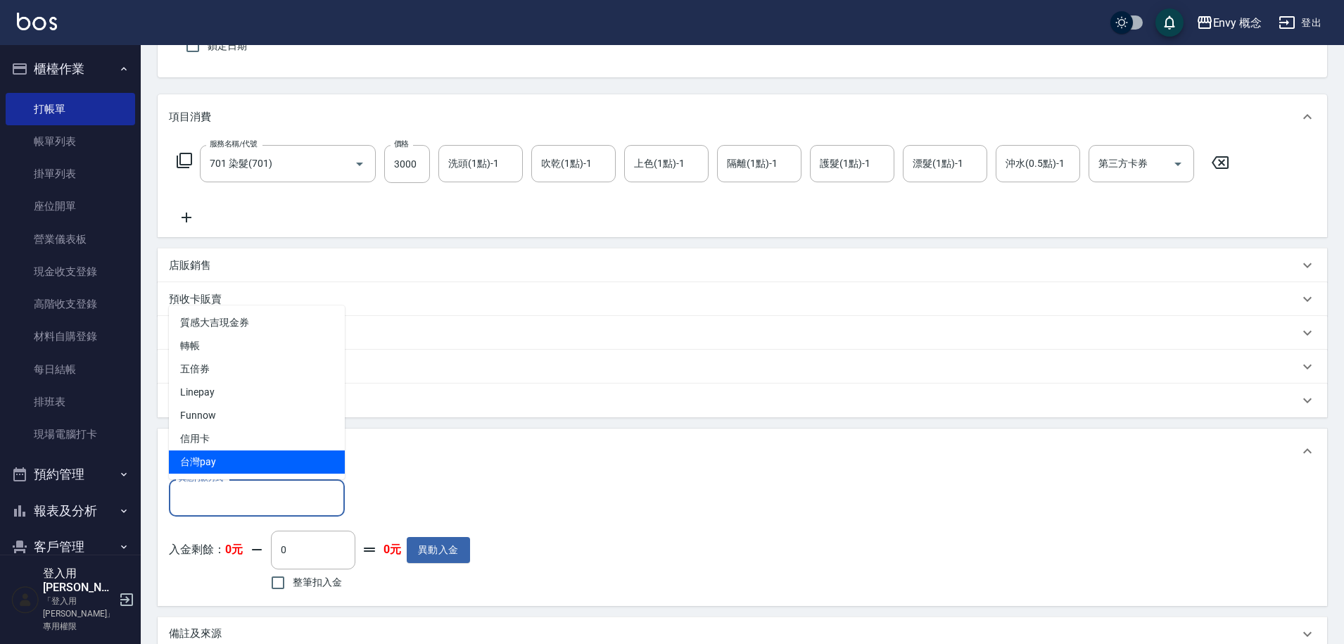
click at [246, 438] on span "信用卡" at bounding box center [257, 438] width 176 height 23
type input "信用卡"
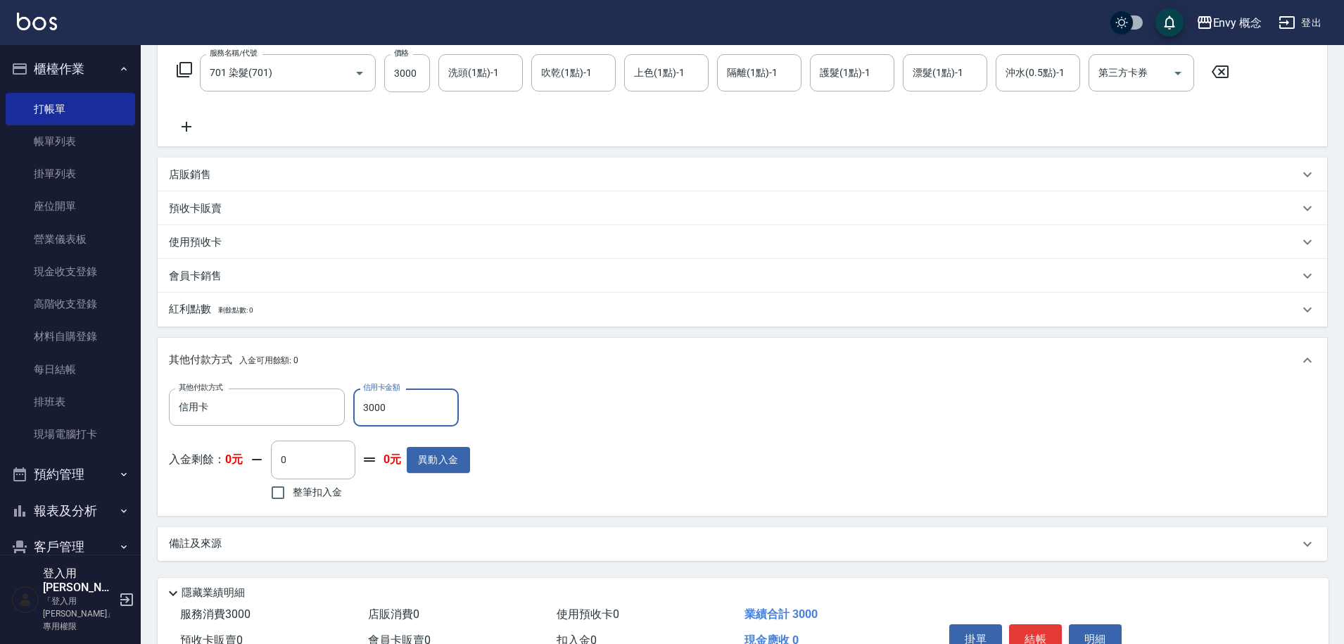
scroll to position [301, 0]
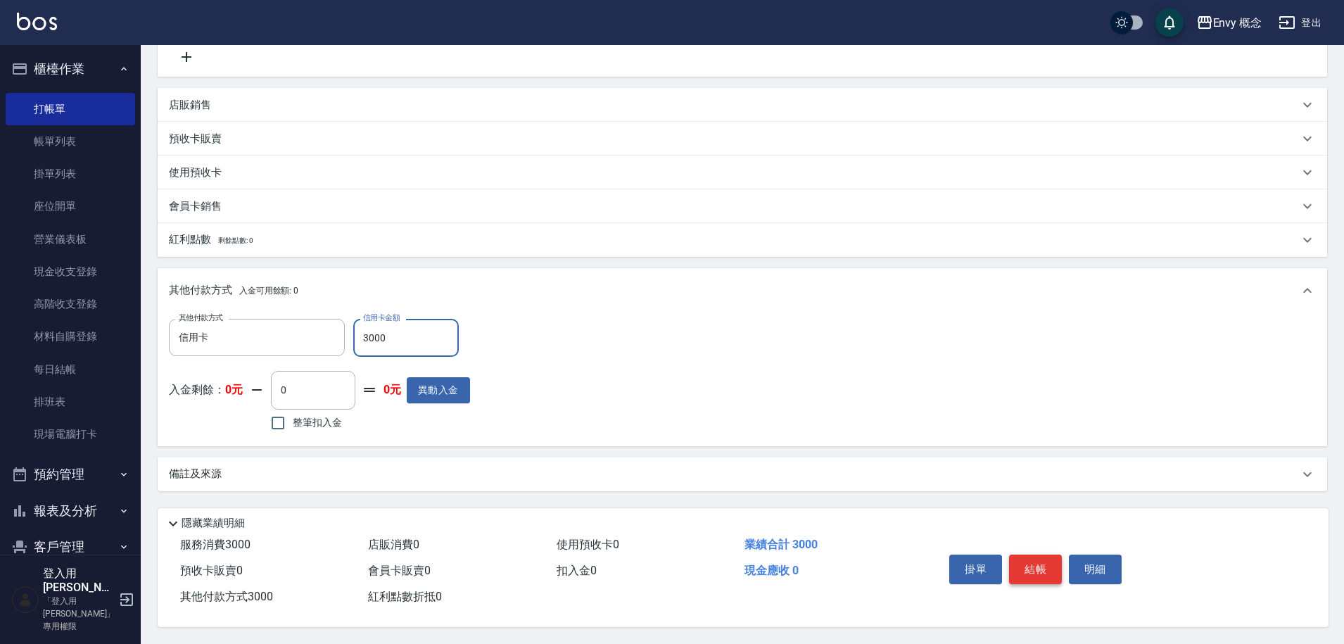
type input "3000"
click at [1022, 565] on button "結帳" at bounding box center [1035, 570] width 53 height 30
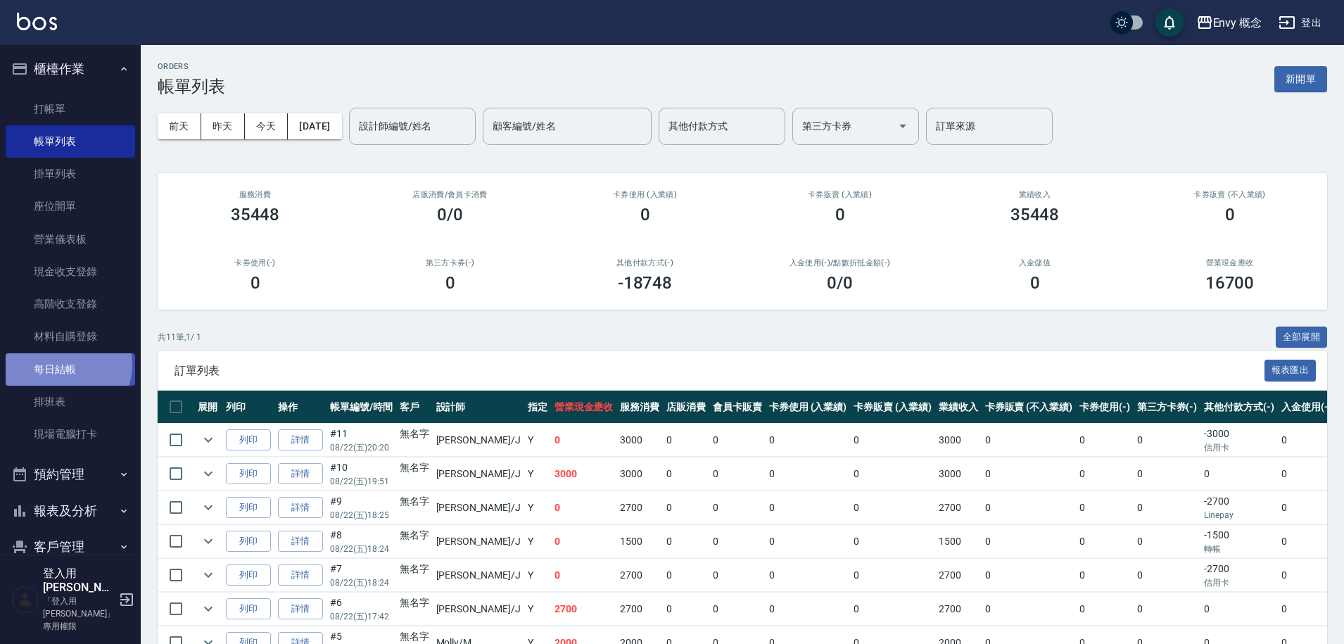
click at [63, 364] on link "每日結帳" at bounding box center [71, 369] width 130 height 32
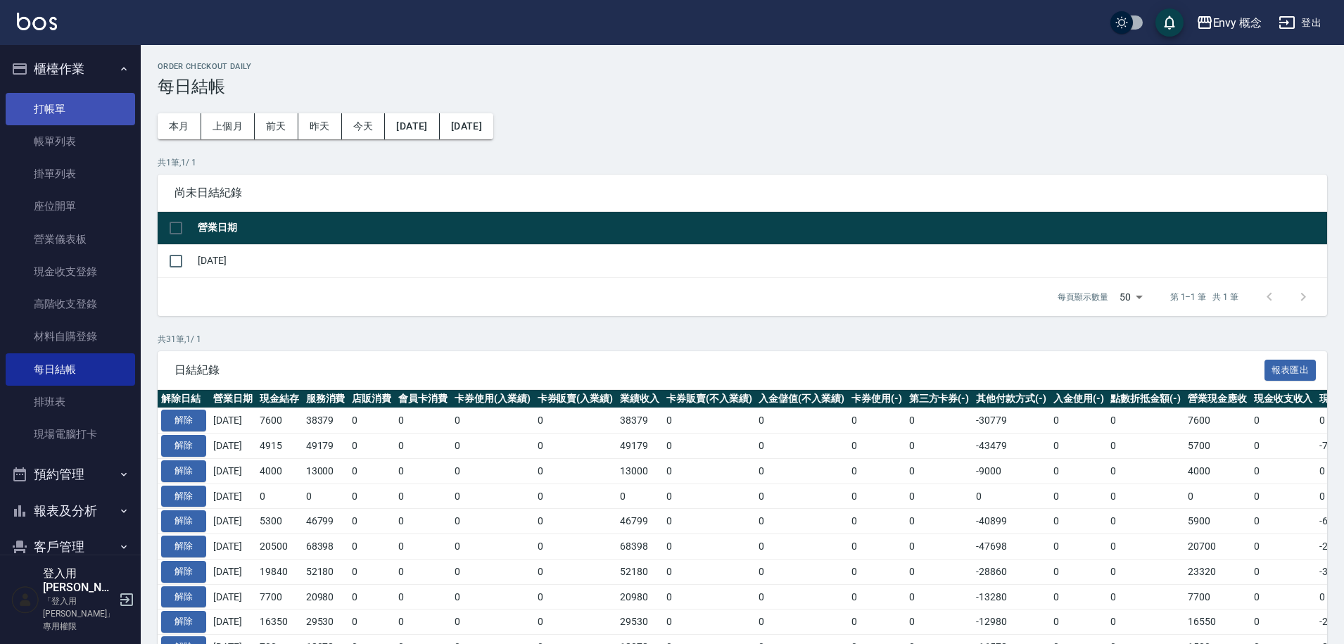
click at [87, 99] on link "打帳單" at bounding box center [71, 109] width 130 height 32
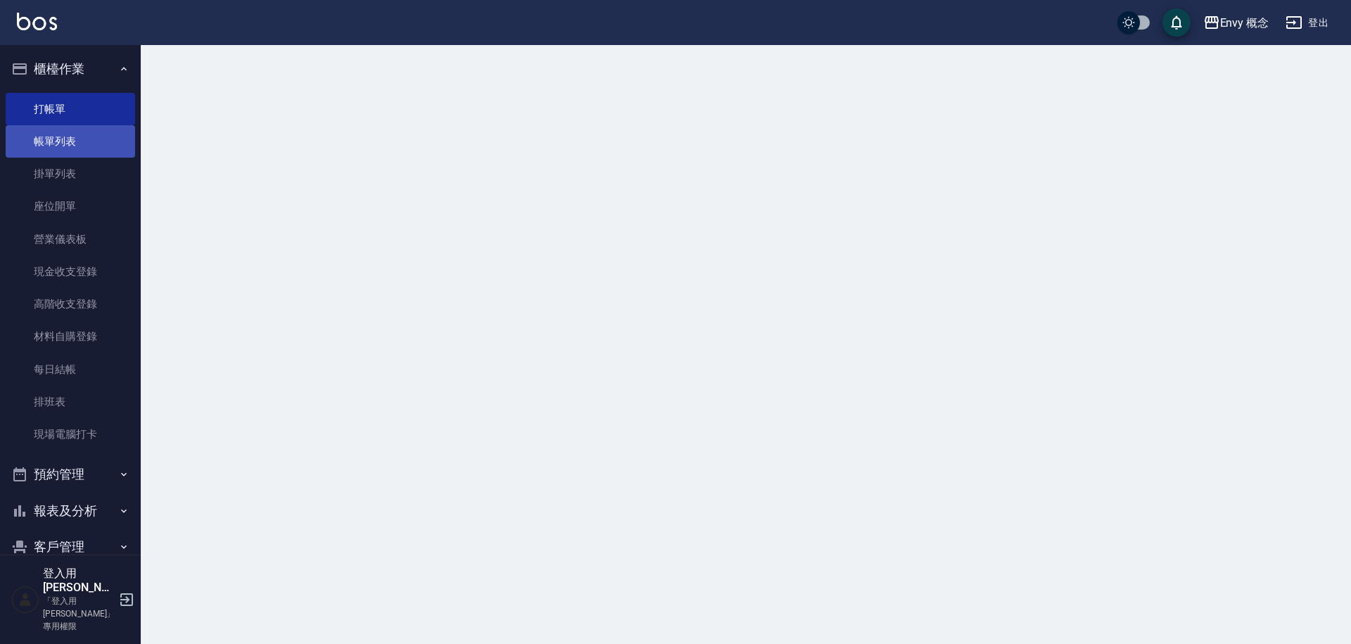
click at [96, 143] on link "帳單列表" at bounding box center [71, 141] width 130 height 32
click at [79, 141] on link "帳單列表" at bounding box center [71, 141] width 130 height 32
click at [65, 139] on link "帳單列表" at bounding box center [71, 141] width 130 height 32
click at [66, 141] on link "帳單列表" at bounding box center [71, 141] width 130 height 32
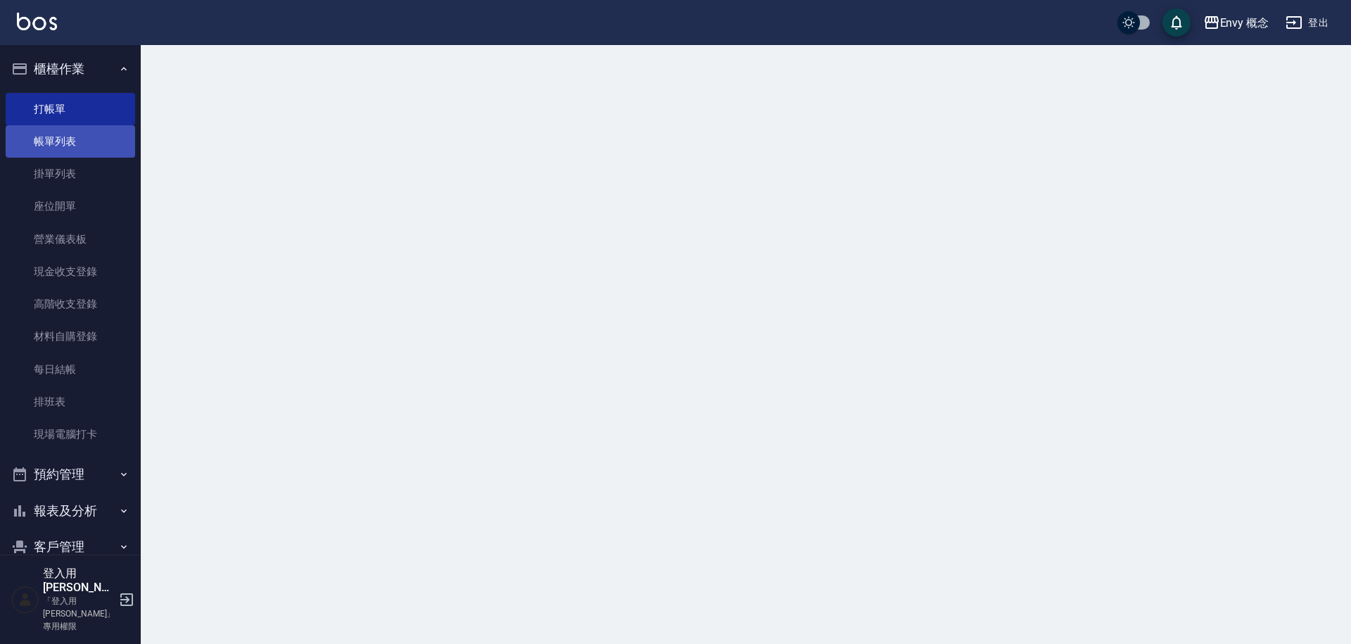
click at [65, 141] on link "帳單列表" at bounding box center [71, 141] width 130 height 32
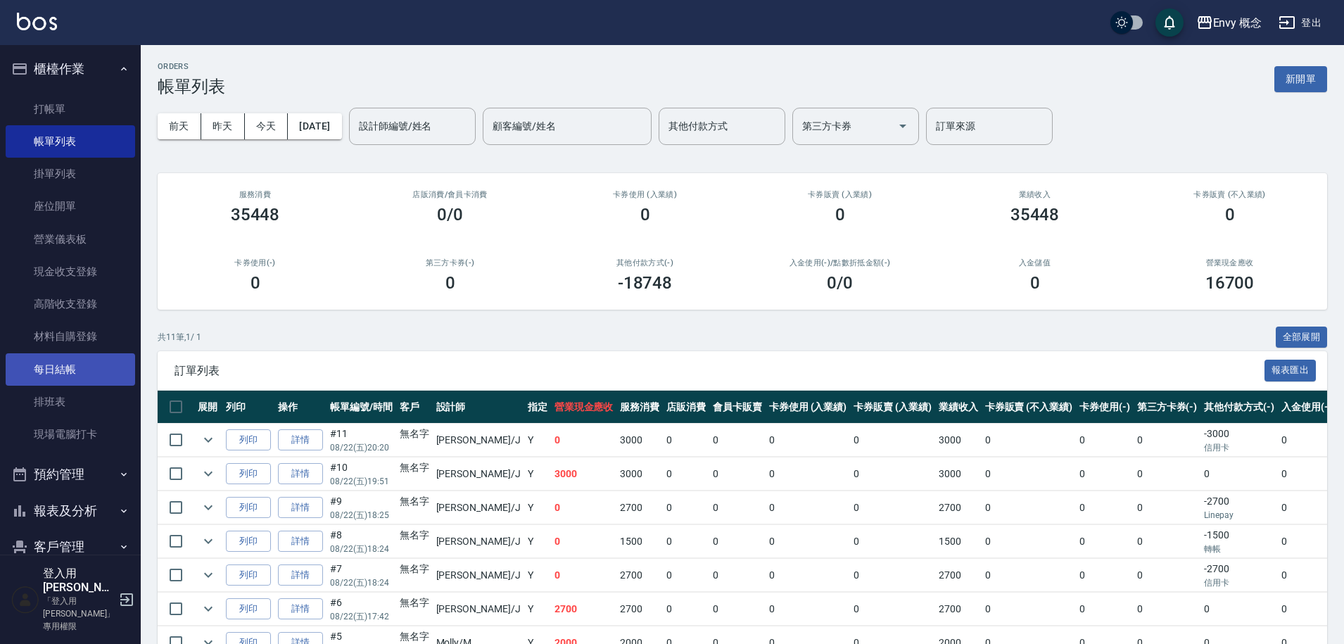
click at [84, 364] on link "每日結帳" at bounding box center [71, 369] width 130 height 32
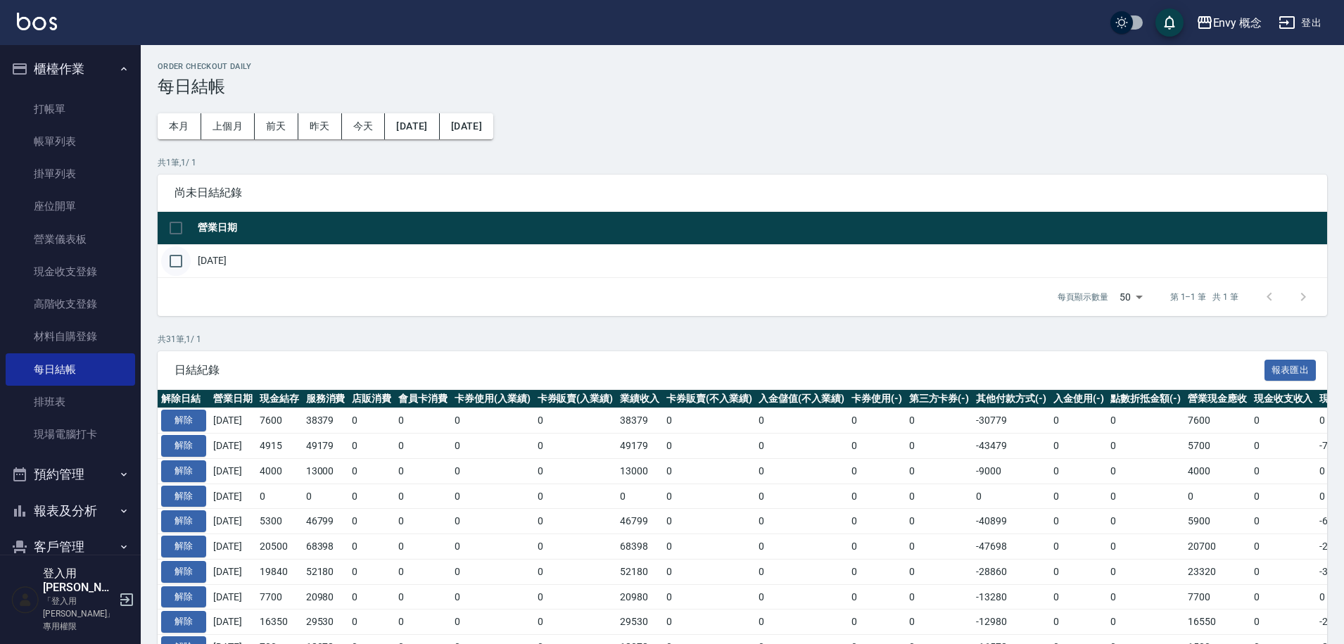
click at [171, 266] on input "checkbox" at bounding box center [176, 261] width 30 height 30
checkbox input "true"
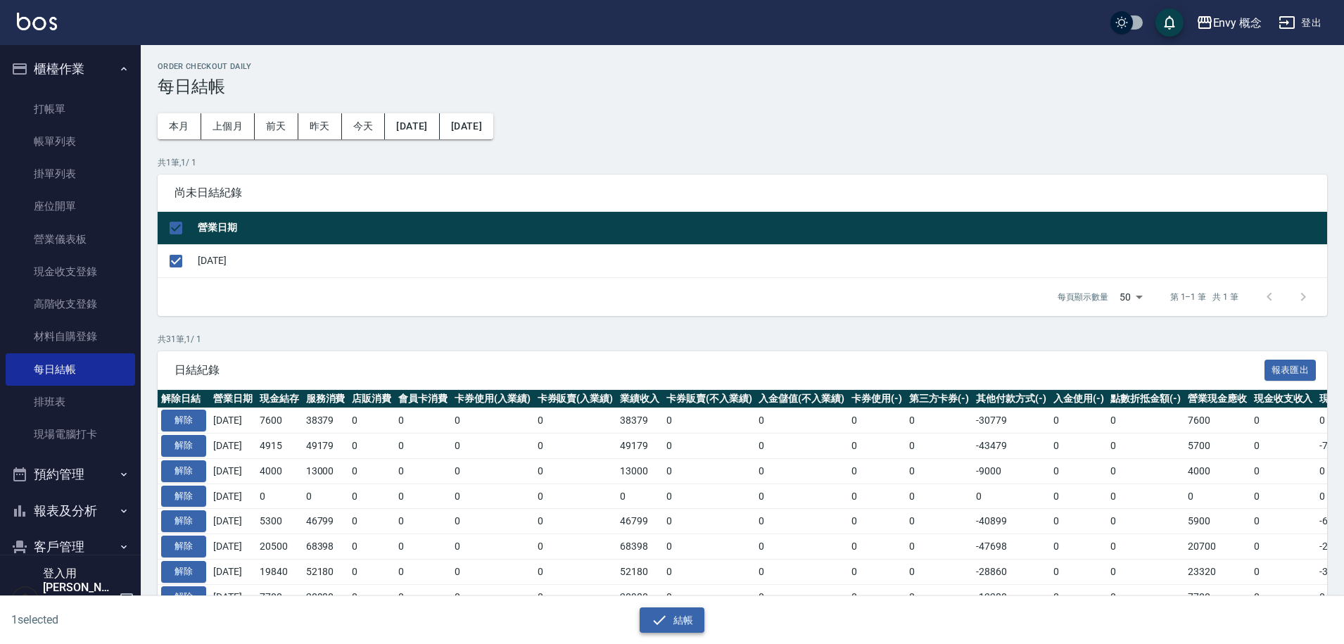
drag, startPoint x: 673, startPoint y: 631, endPoint x: 663, endPoint y: 623, distance: 12.5
click at [663, 624] on icon "button" at bounding box center [659, 620] width 17 height 17
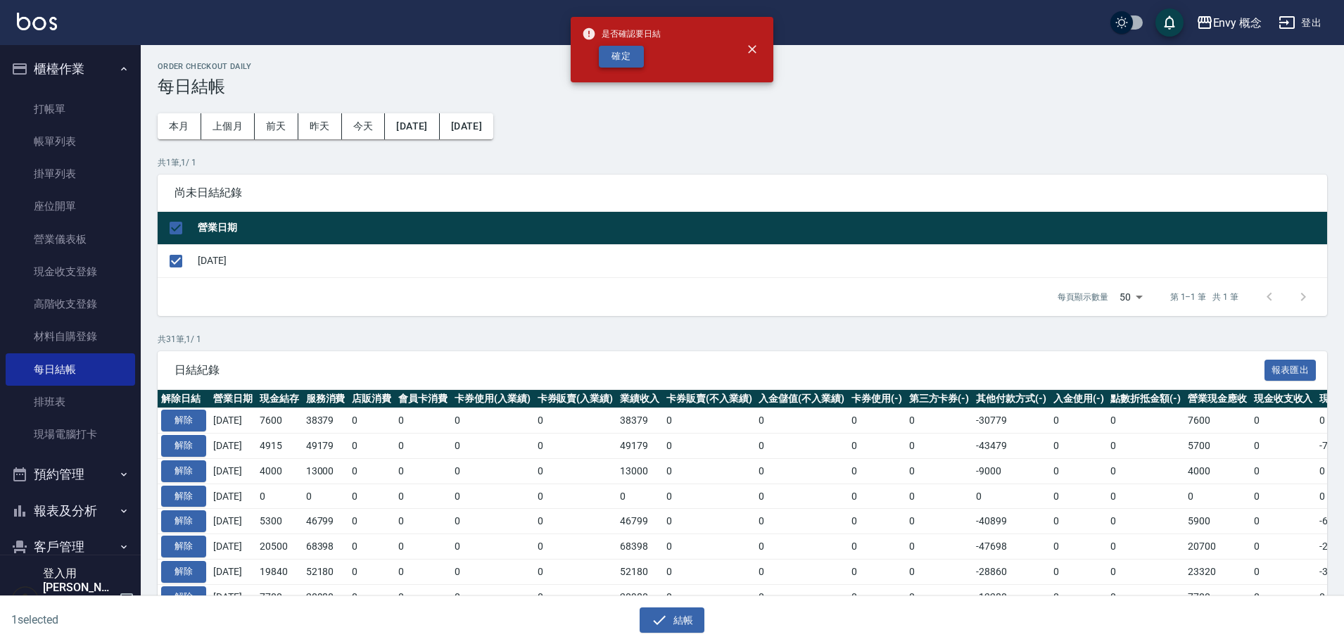
click at [618, 58] on button "確定" at bounding box center [621, 57] width 45 height 22
checkbox input "false"
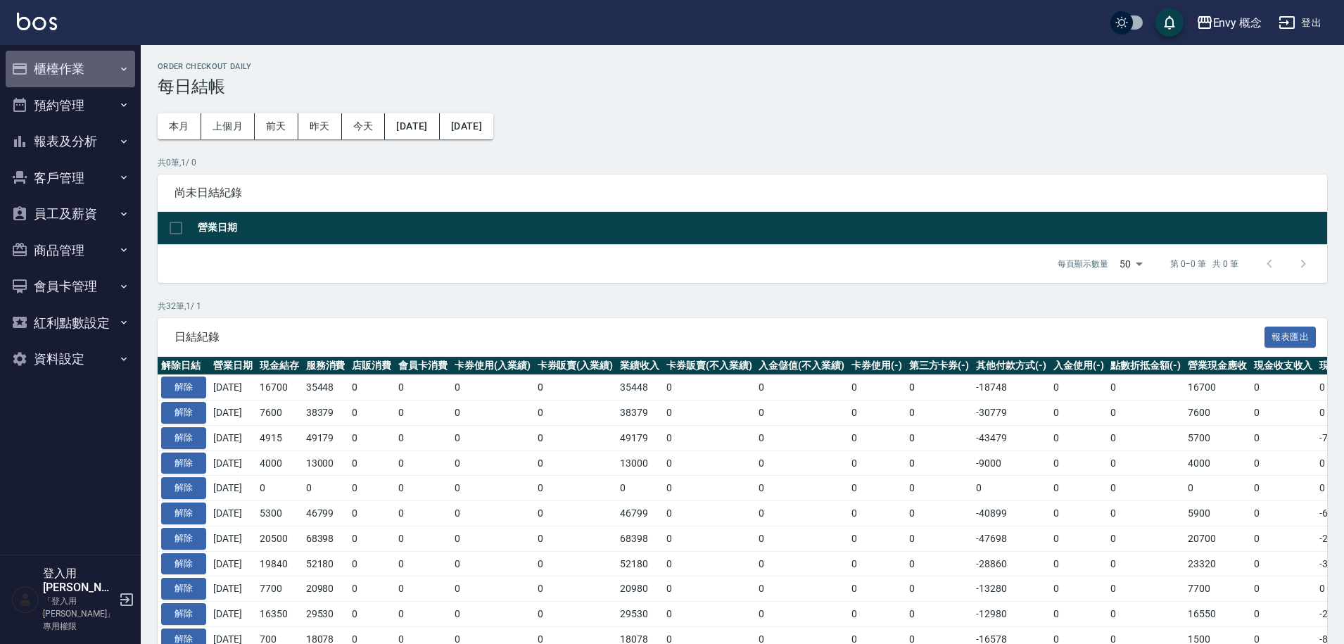
click at [71, 63] on button "櫃檯作業" at bounding box center [71, 69] width 130 height 37
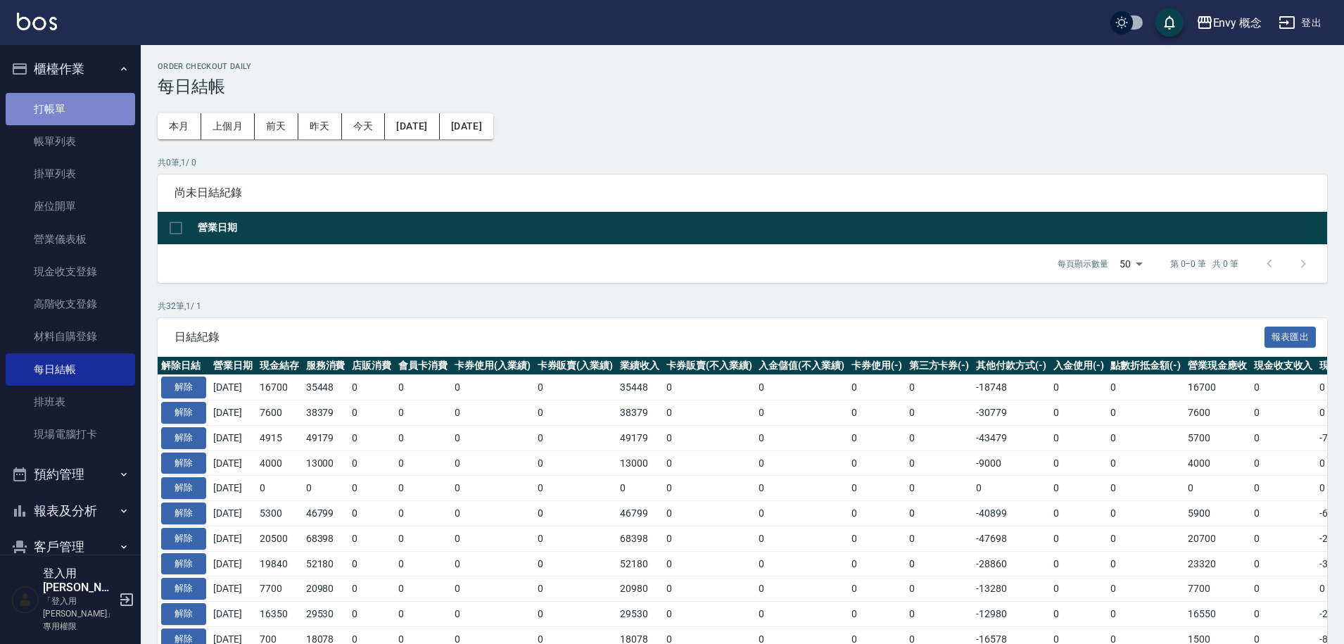
click at [90, 106] on link "打帳單" at bounding box center [71, 109] width 130 height 32
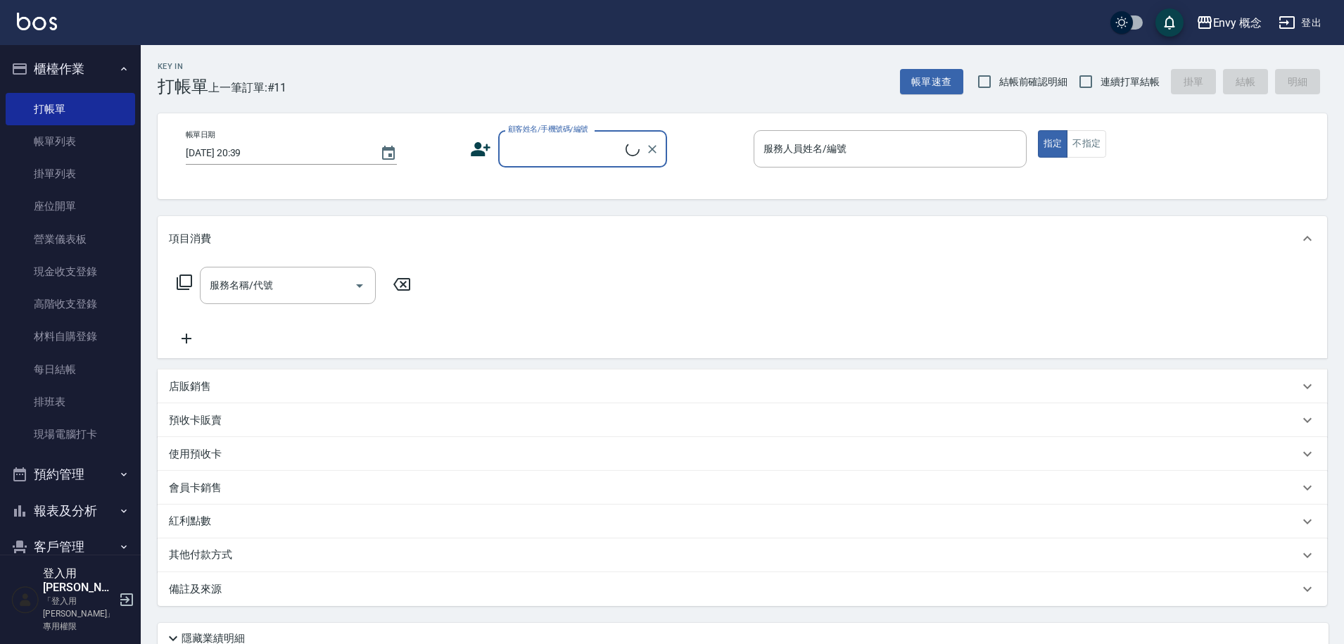
click at [532, 153] on input "顧客姓名/手機號碼/編號" at bounding box center [565, 149] width 121 height 25
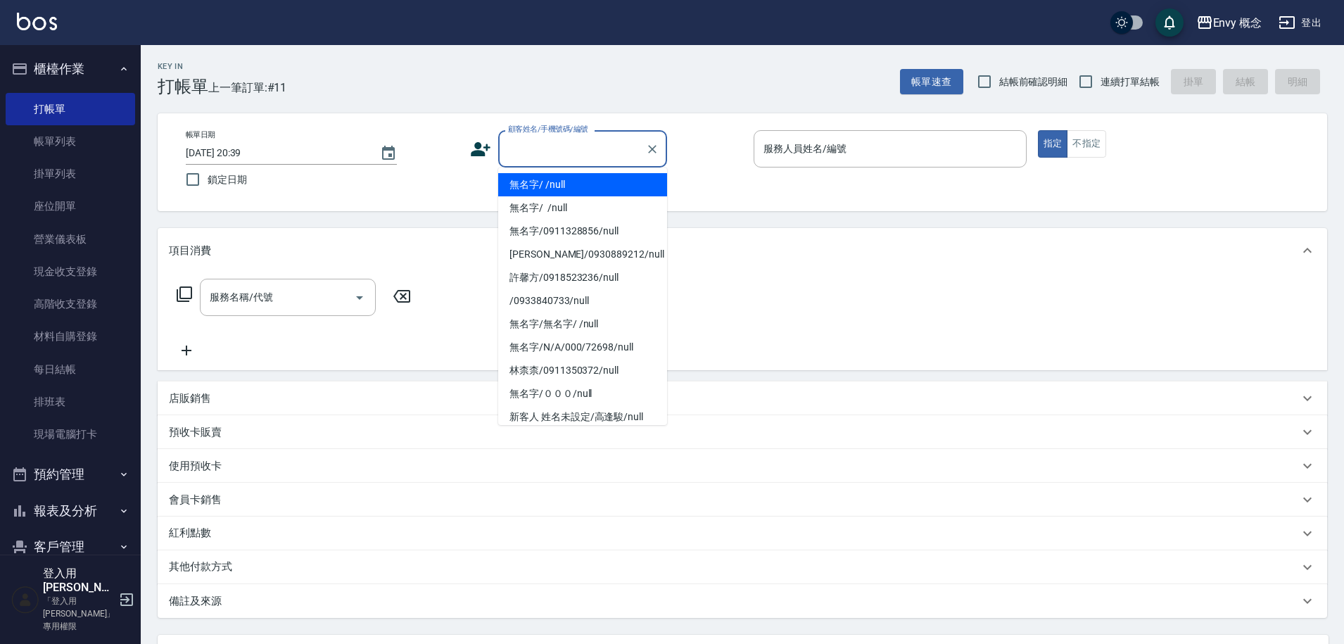
click at [534, 177] on li "無名字/ /null" at bounding box center [582, 184] width 169 height 23
type input "無名字/ /null"
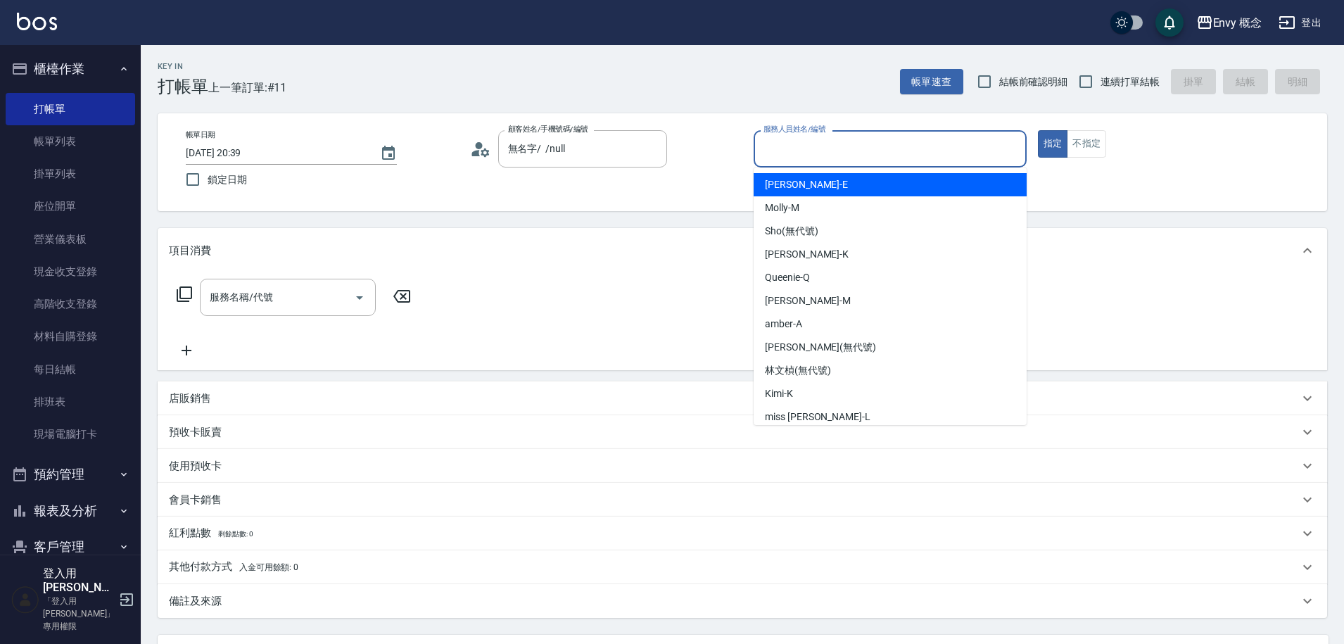
drag, startPoint x: 785, startPoint y: 156, endPoint x: 778, endPoint y: 159, distance: 8.5
click at [785, 155] on input "服務人員姓名/編號" at bounding box center [890, 149] width 260 height 25
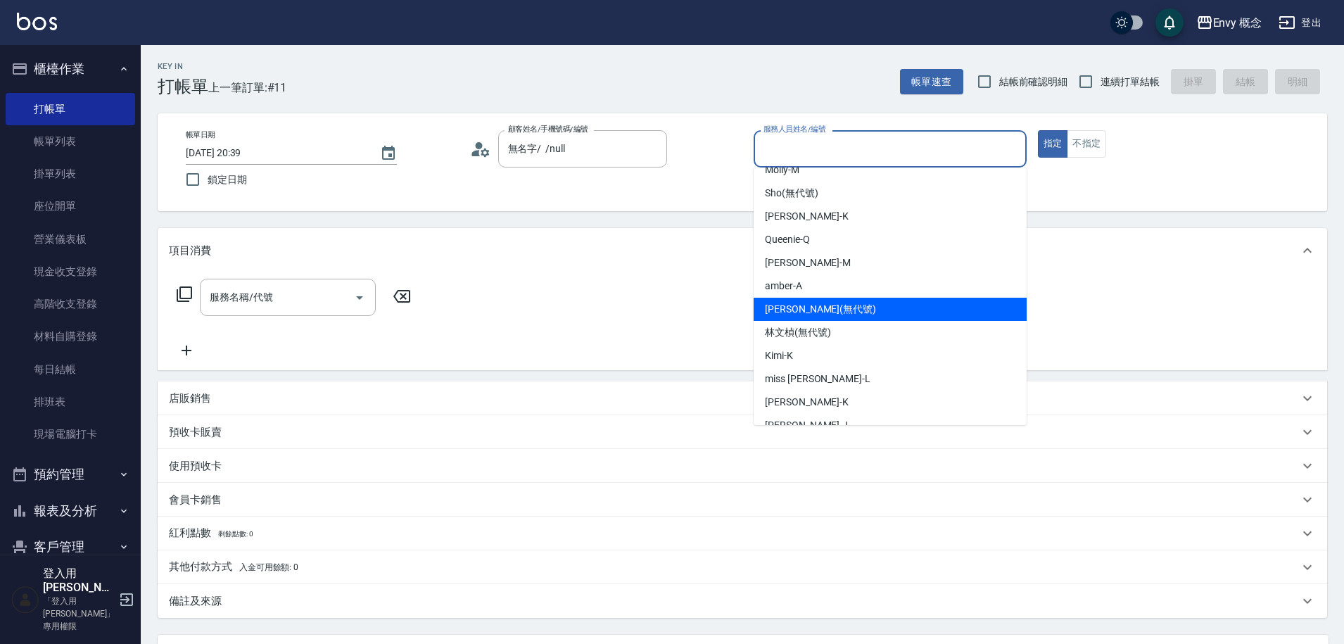
scroll to position [125, 0]
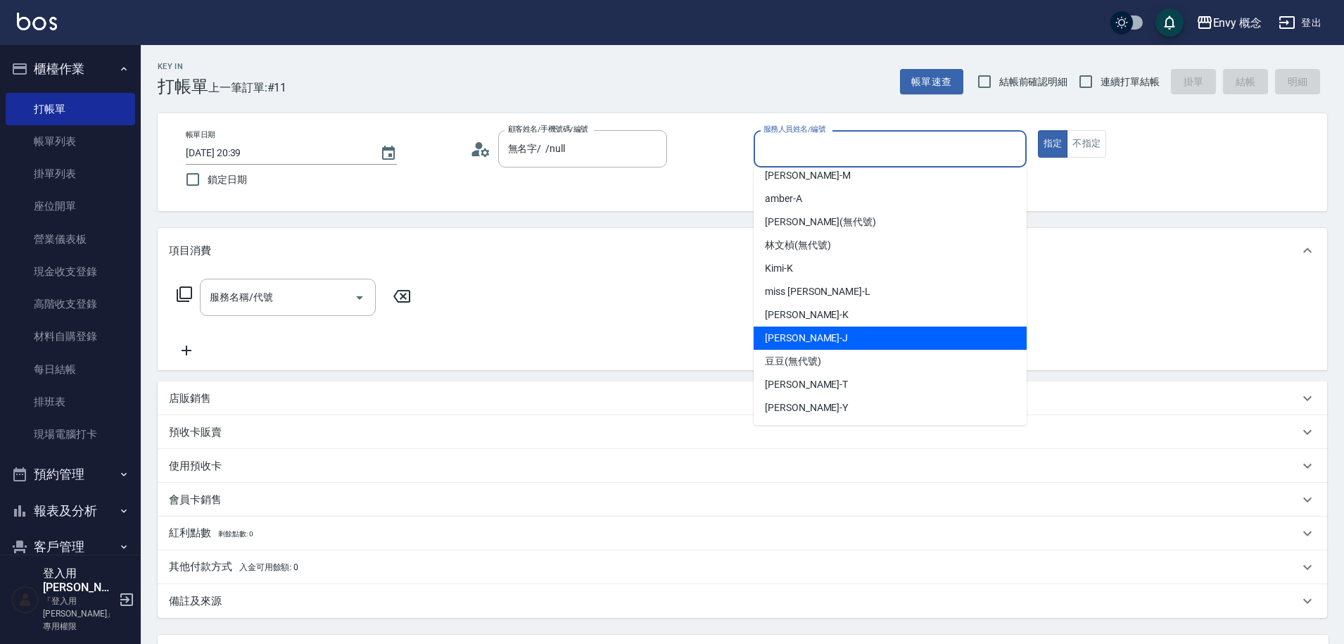
click at [828, 338] on div "[PERSON_NAME]" at bounding box center [890, 338] width 273 height 23
type input "[PERSON_NAME]"
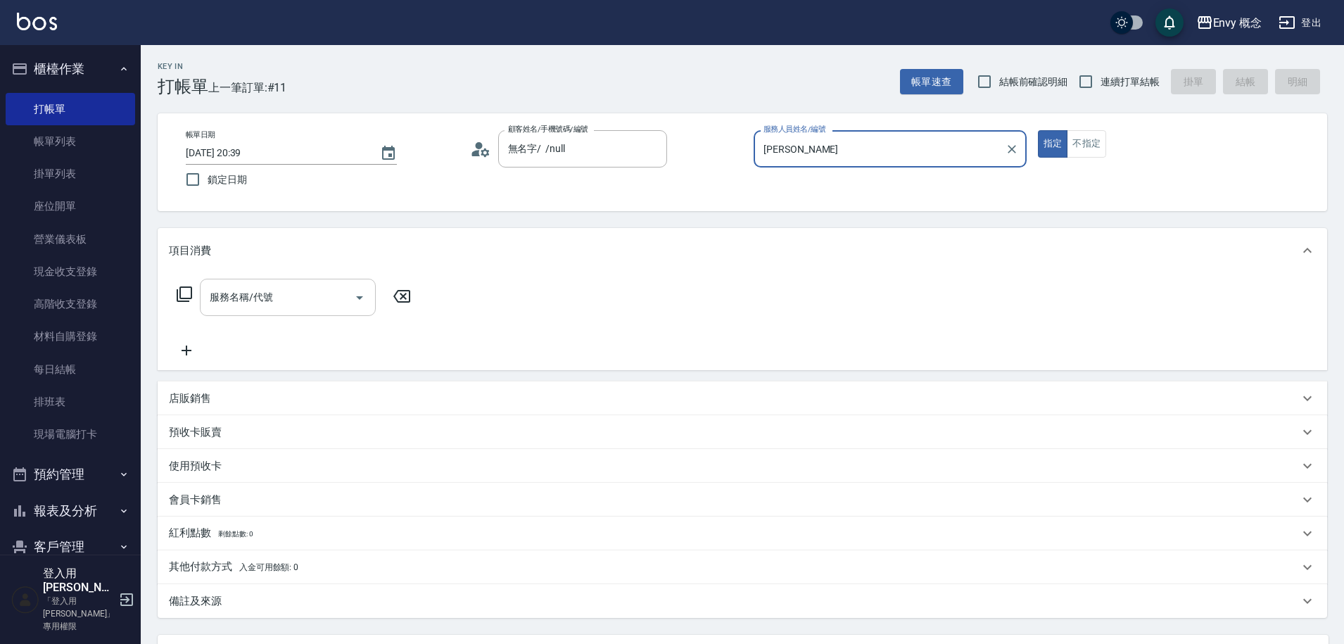
click at [305, 289] on input "服務名稱/代號" at bounding box center [277, 297] width 142 height 25
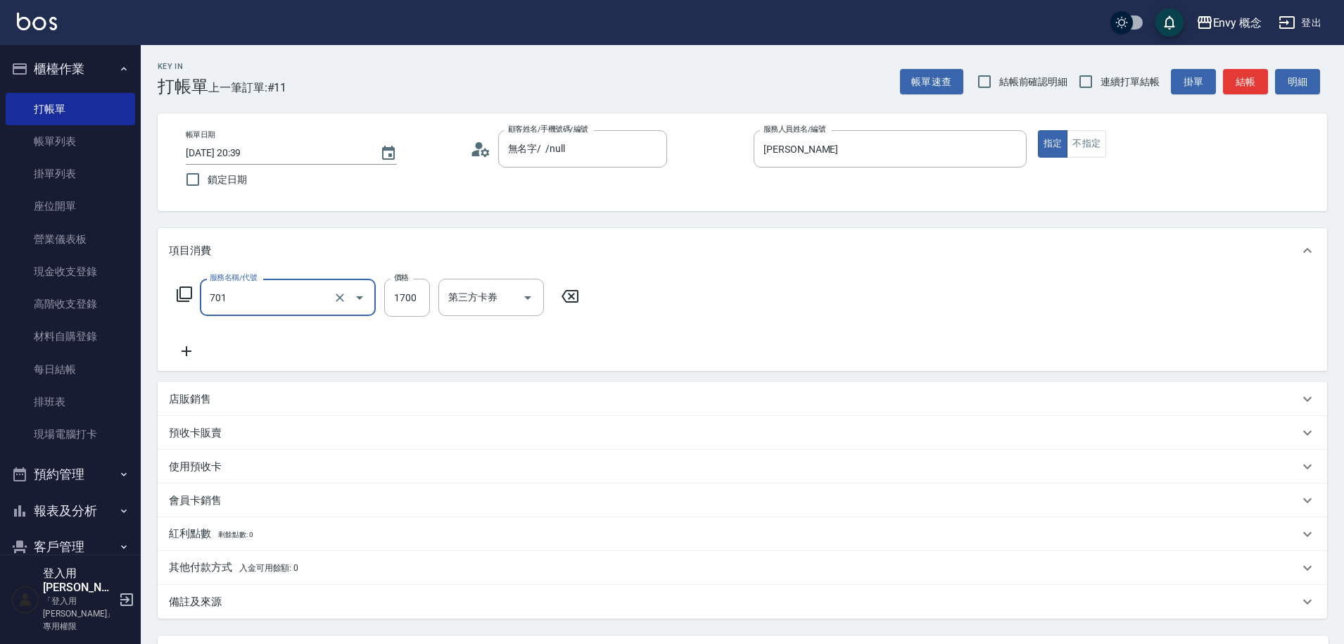
type input "701 染髮(701)"
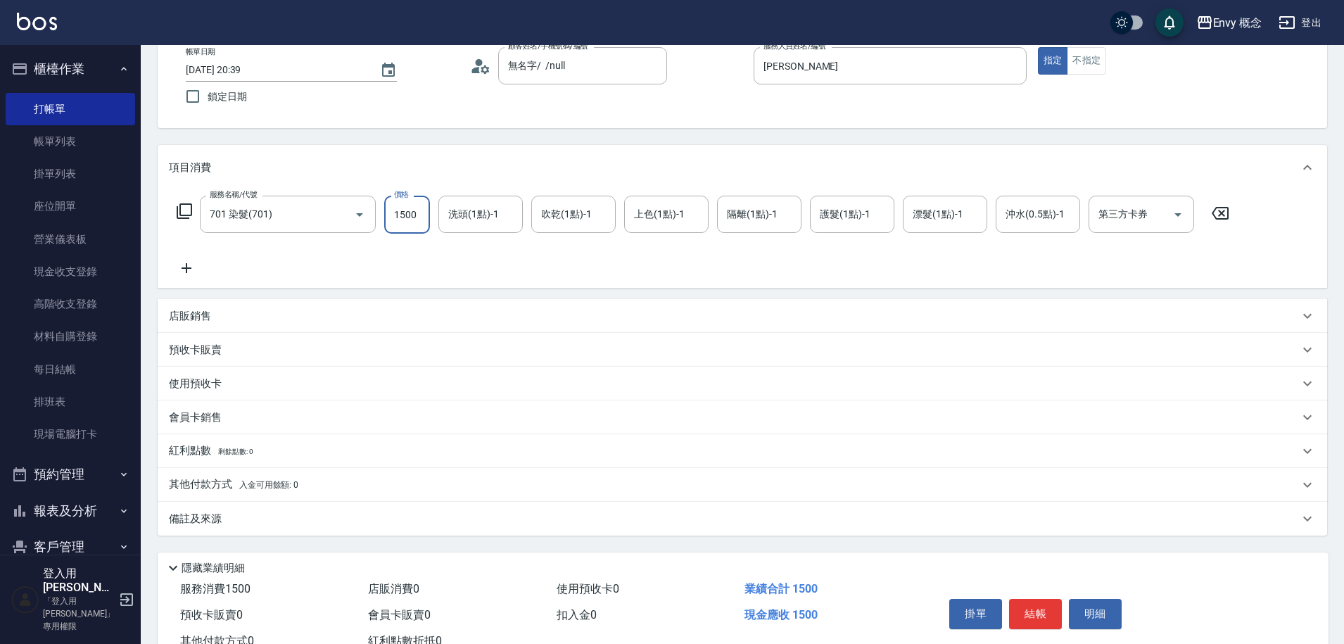
scroll to position [134, 0]
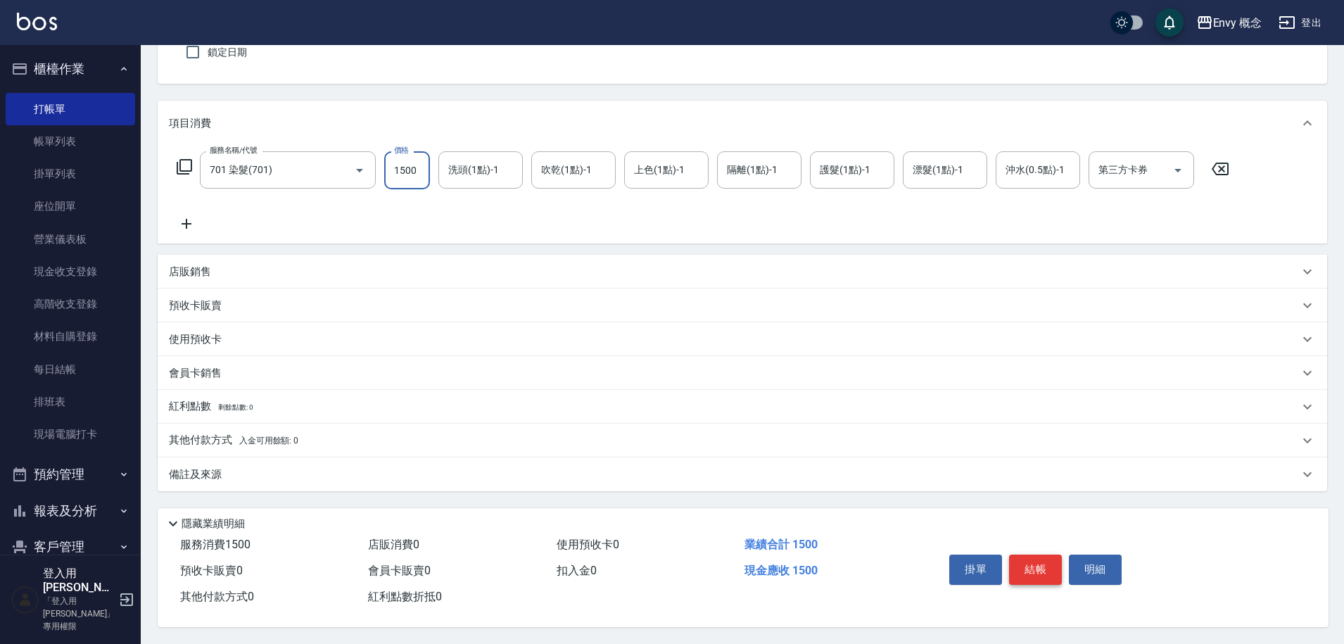
type input "1500"
click at [1035, 569] on button "結帳" at bounding box center [1035, 570] width 53 height 30
